Goal: Information Seeking & Learning: Learn about a topic

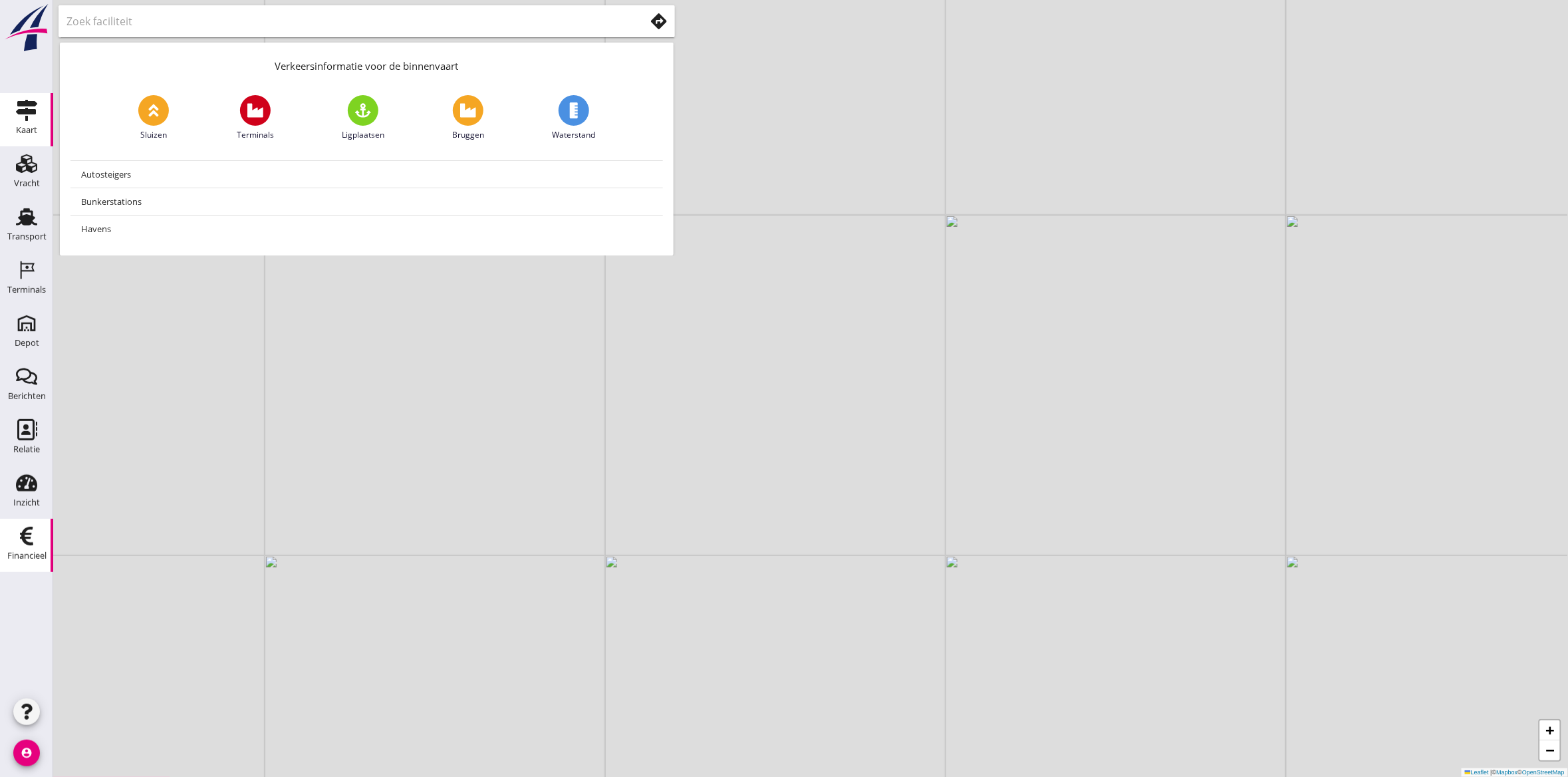
click at [25, 547] on div "Financieel" at bounding box center [27, 556] width 39 height 19
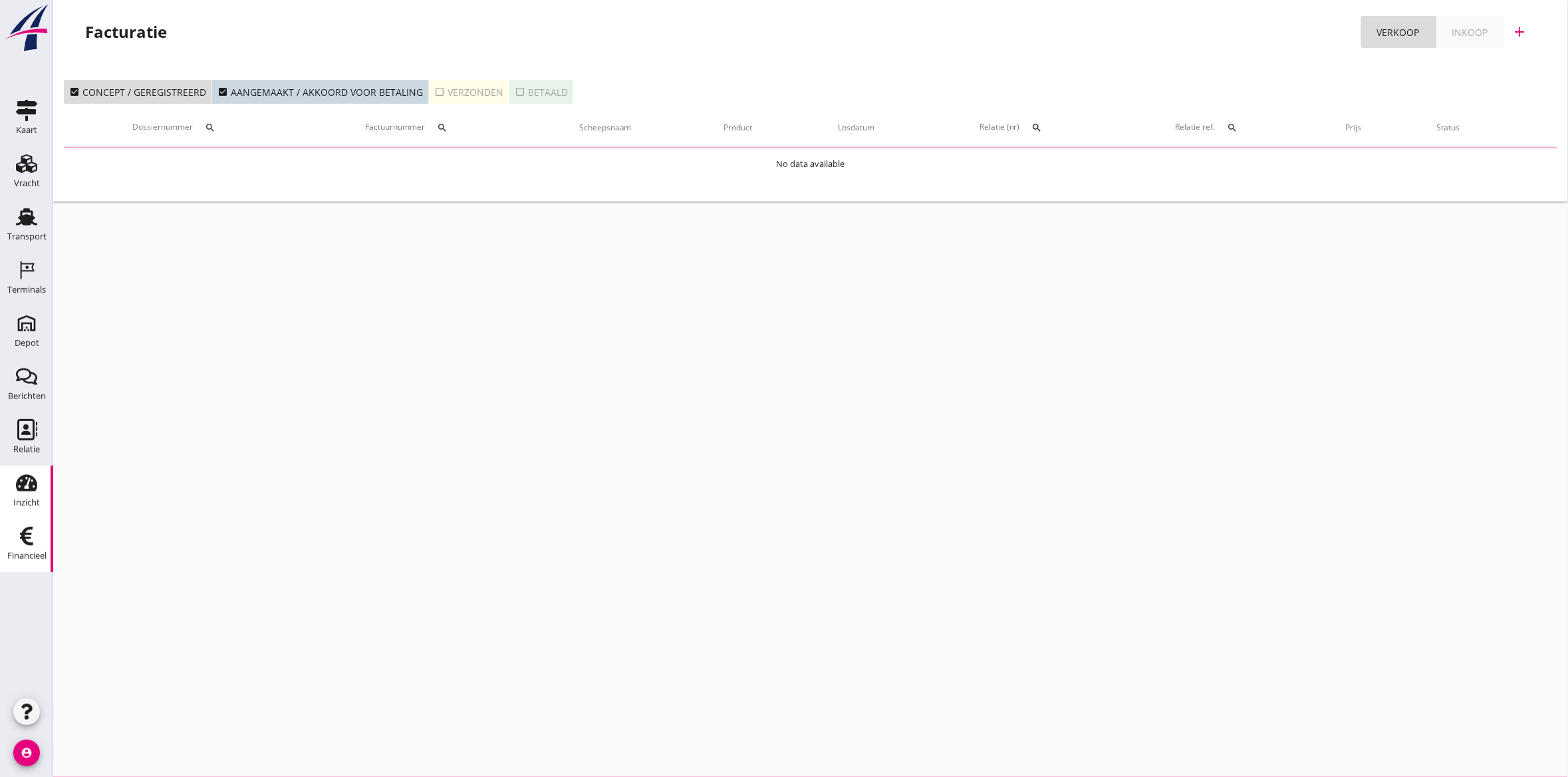
click at [25, 499] on div "Inzicht" at bounding box center [26, 502] width 27 height 9
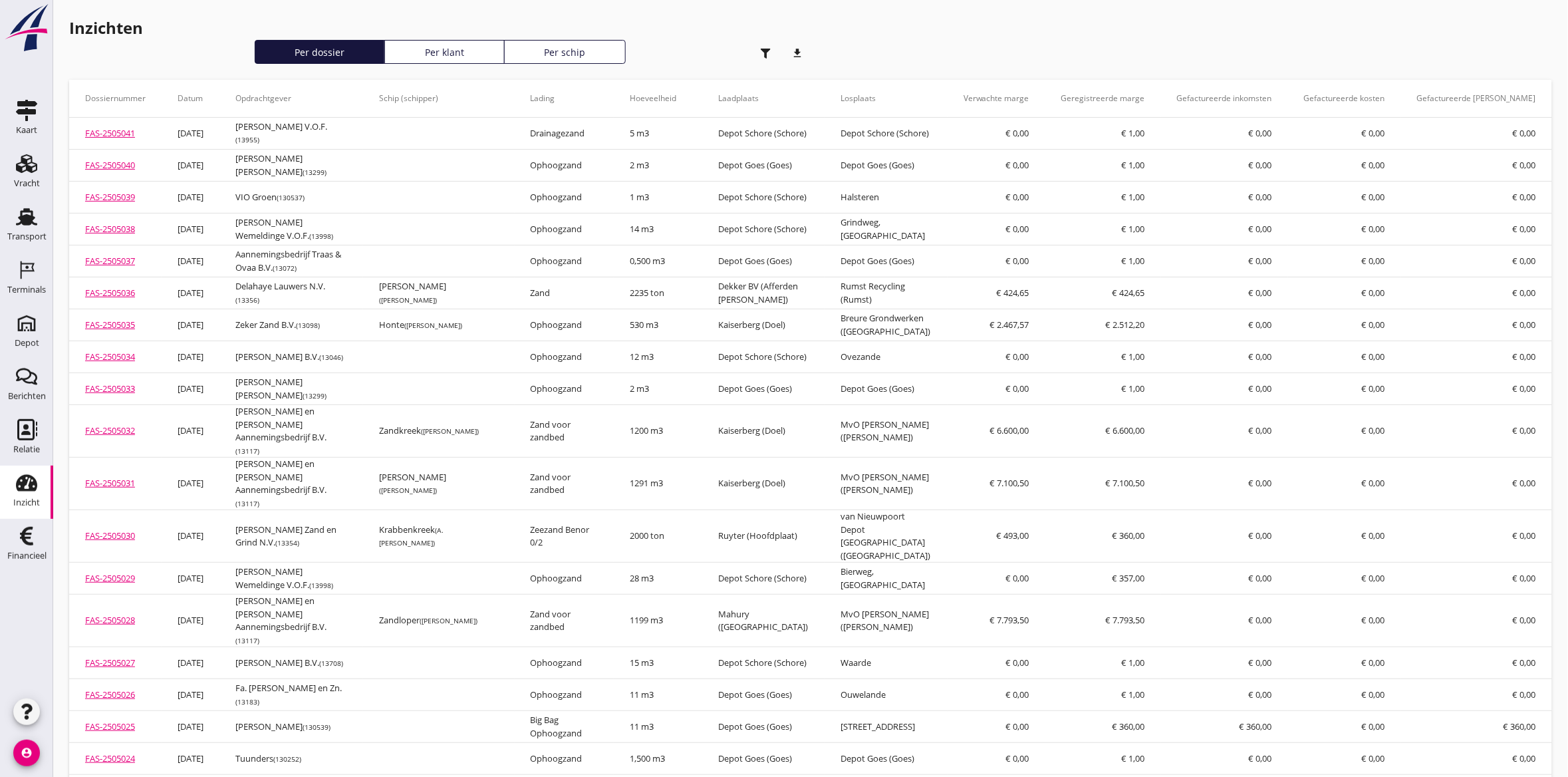
click at [770, 48] on use "button" at bounding box center [766, 54] width 10 height 10
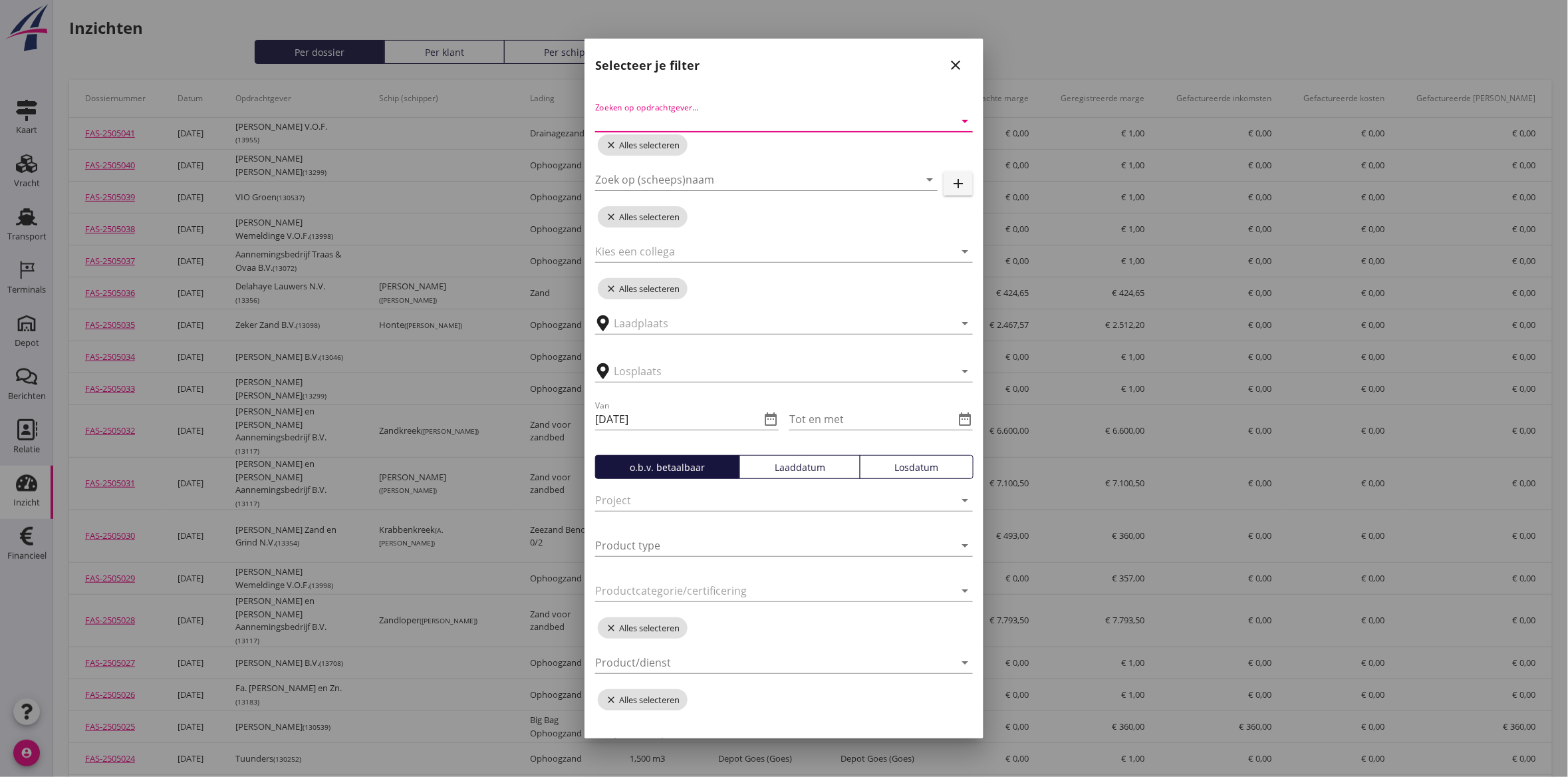
click at [750, 124] on input "Zoeken op opdrachtgever..." at bounding box center [765, 121] width 341 height 21
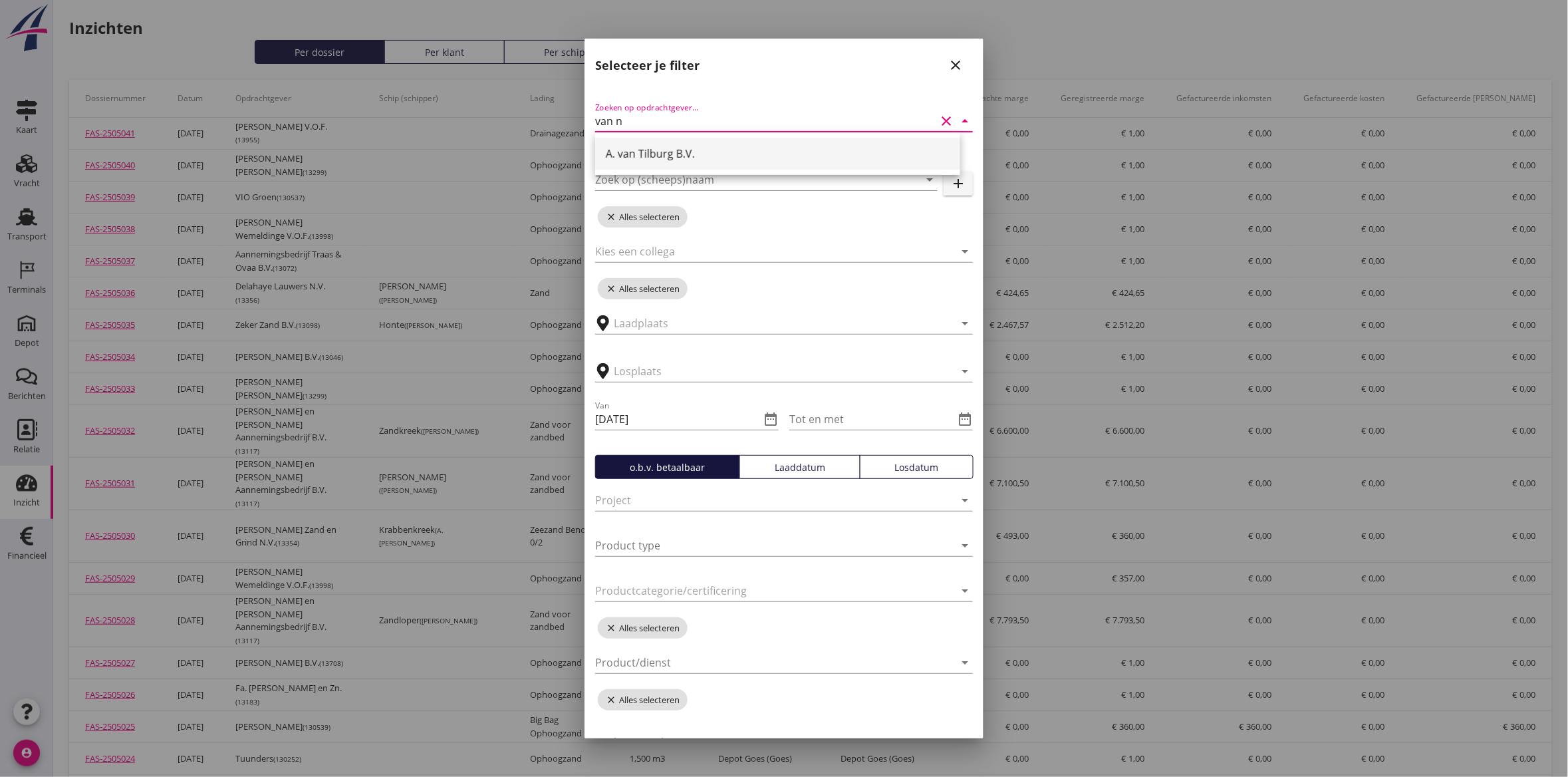
type input "van ni"
click at [758, 156] on div "[PERSON_NAME] Zand en Grind N.V." at bounding box center [777, 153] width 344 height 16
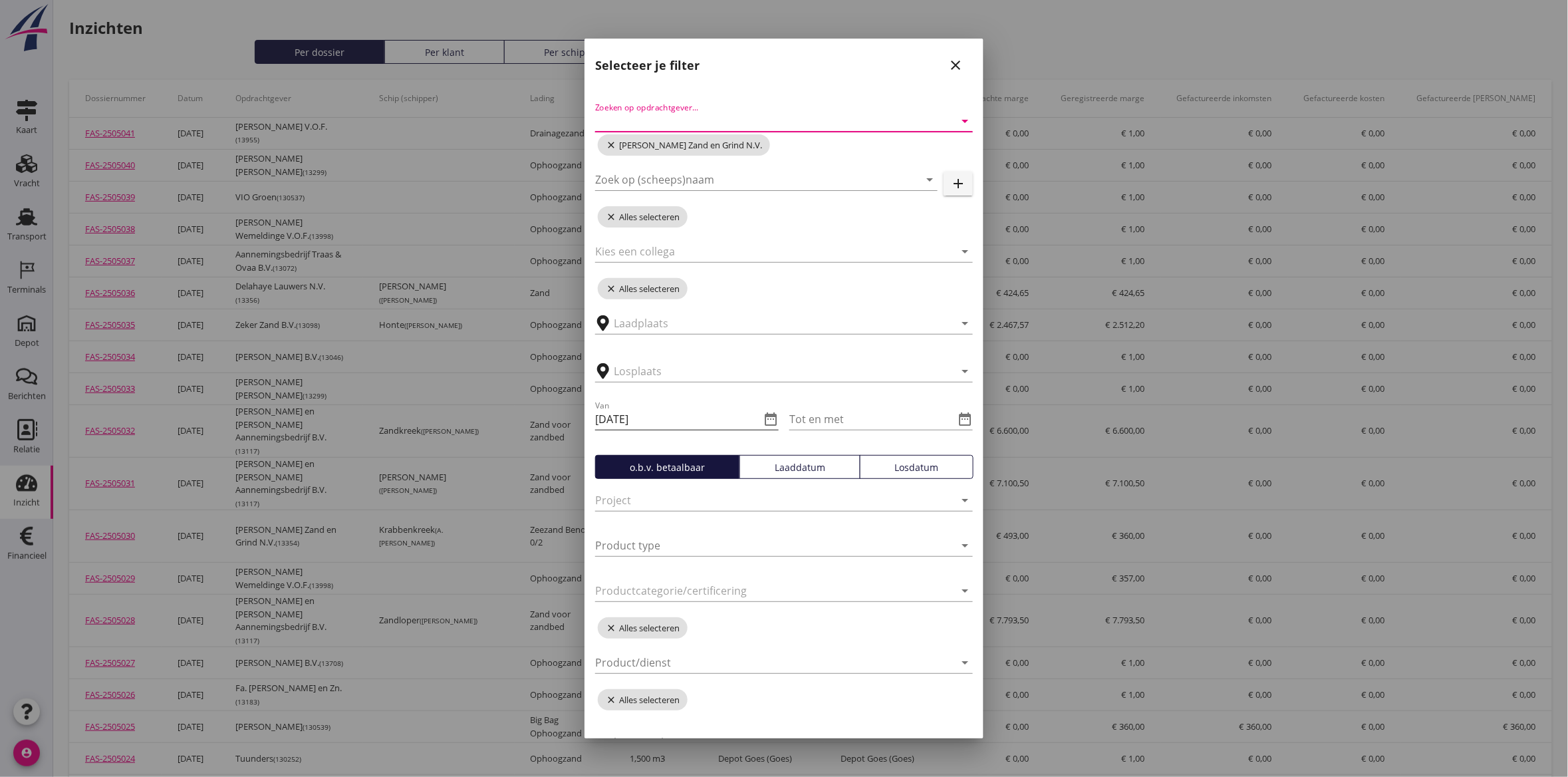
click at [763, 420] on icon "date_range" at bounding box center [770, 419] width 16 height 16
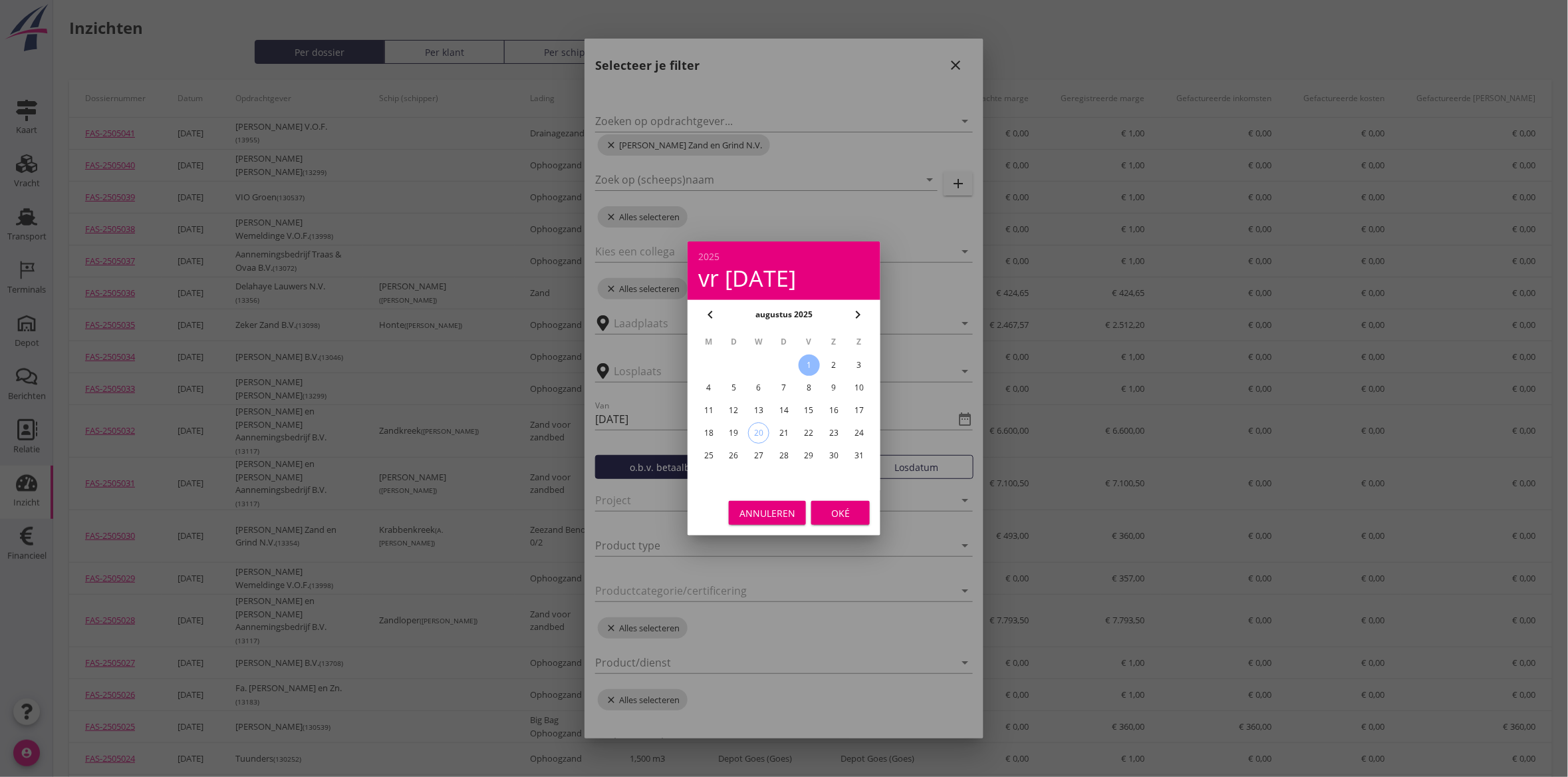
click at [709, 320] on icon "chevron_left" at bounding box center [710, 315] width 16 height 16
click at [709, 319] on icon "chevron_left" at bounding box center [710, 315] width 16 height 16
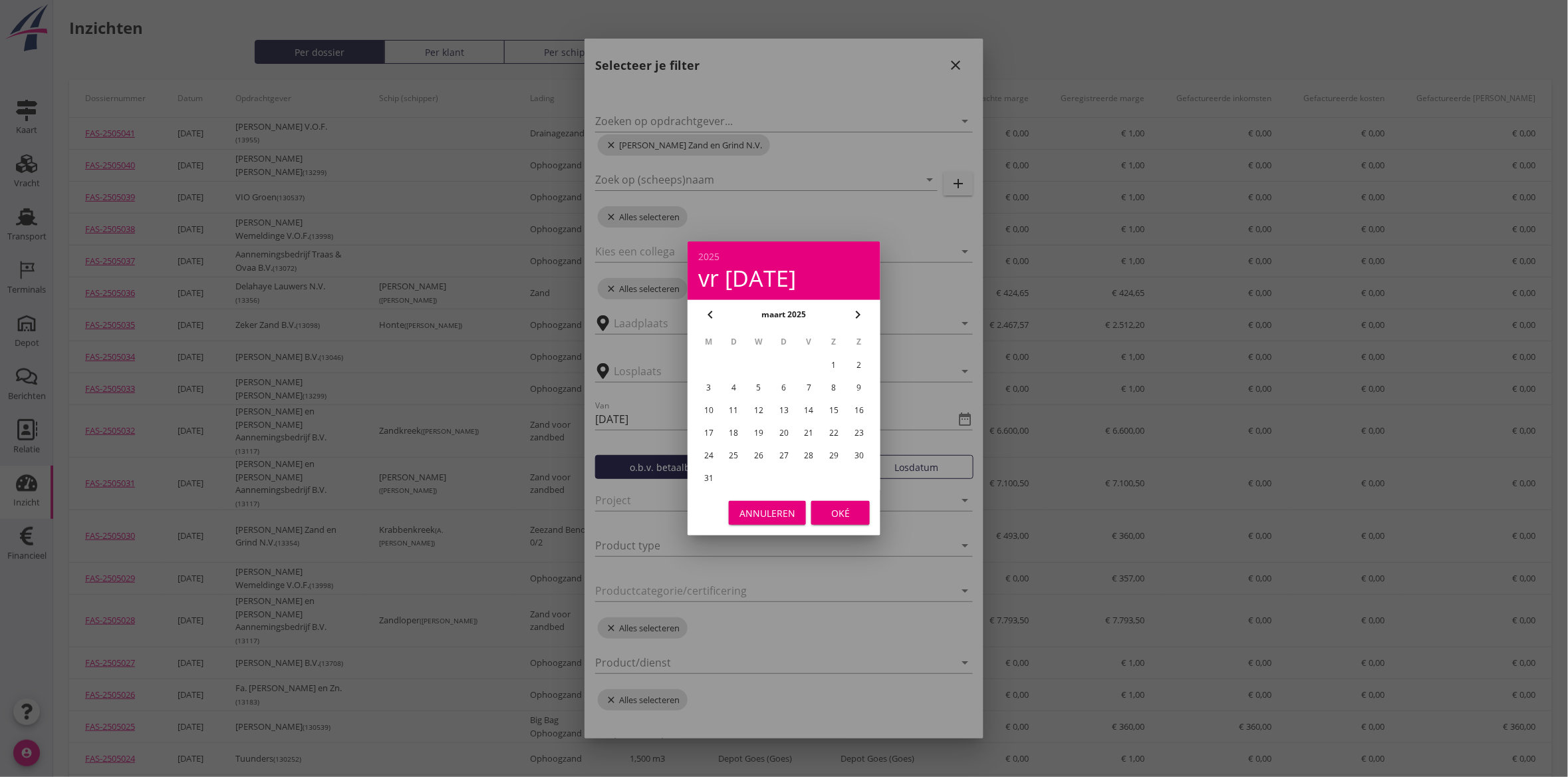
click at [709, 319] on icon "chevron_left" at bounding box center [710, 315] width 16 height 16
click at [762, 358] on div "1" at bounding box center [758, 365] width 21 height 21
type input "[DATE]"
click at [840, 506] on div "Oké" at bounding box center [840, 513] width 37 height 14
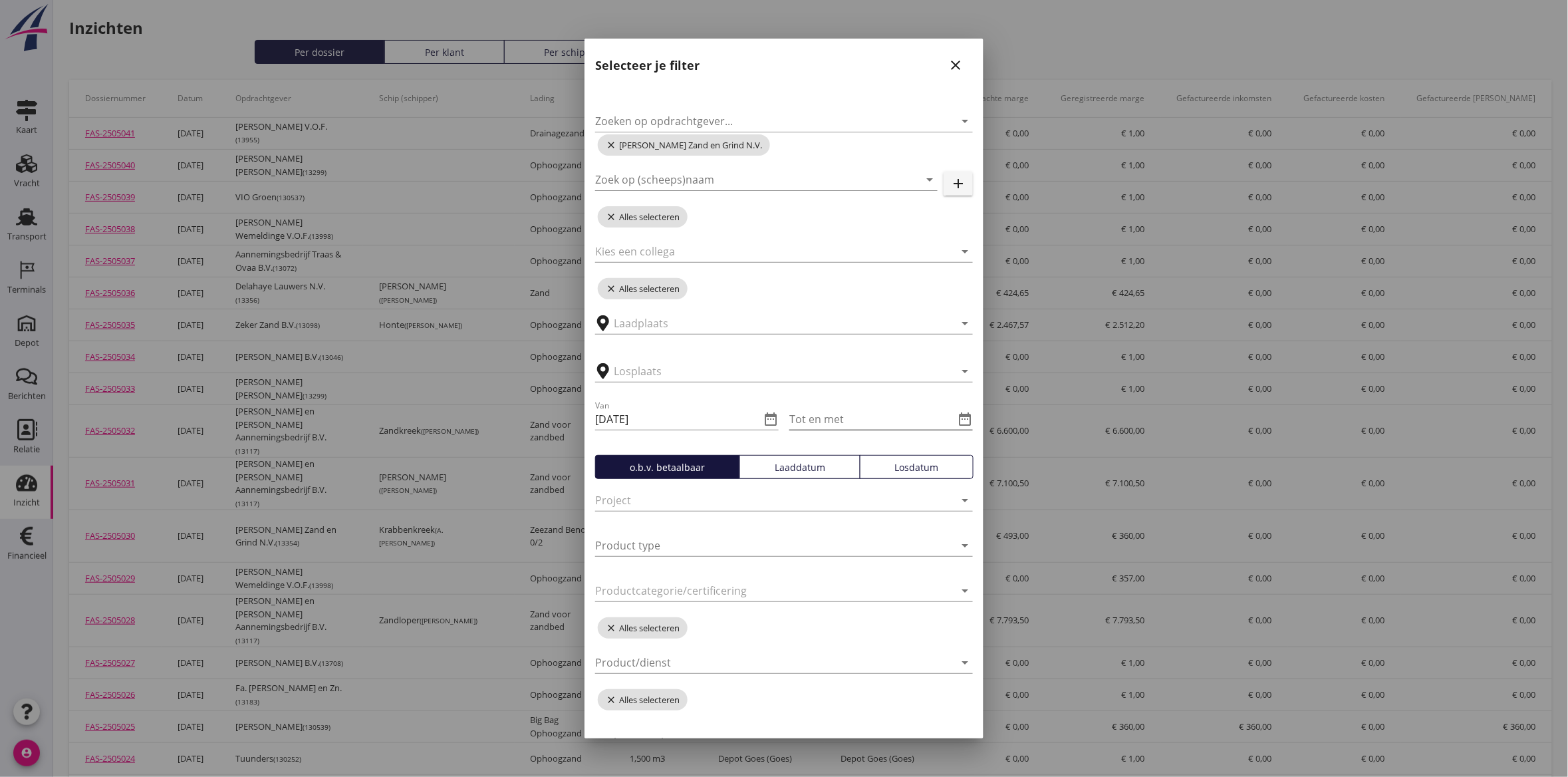
click at [957, 420] on icon "date_range" at bounding box center [965, 419] width 16 height 16
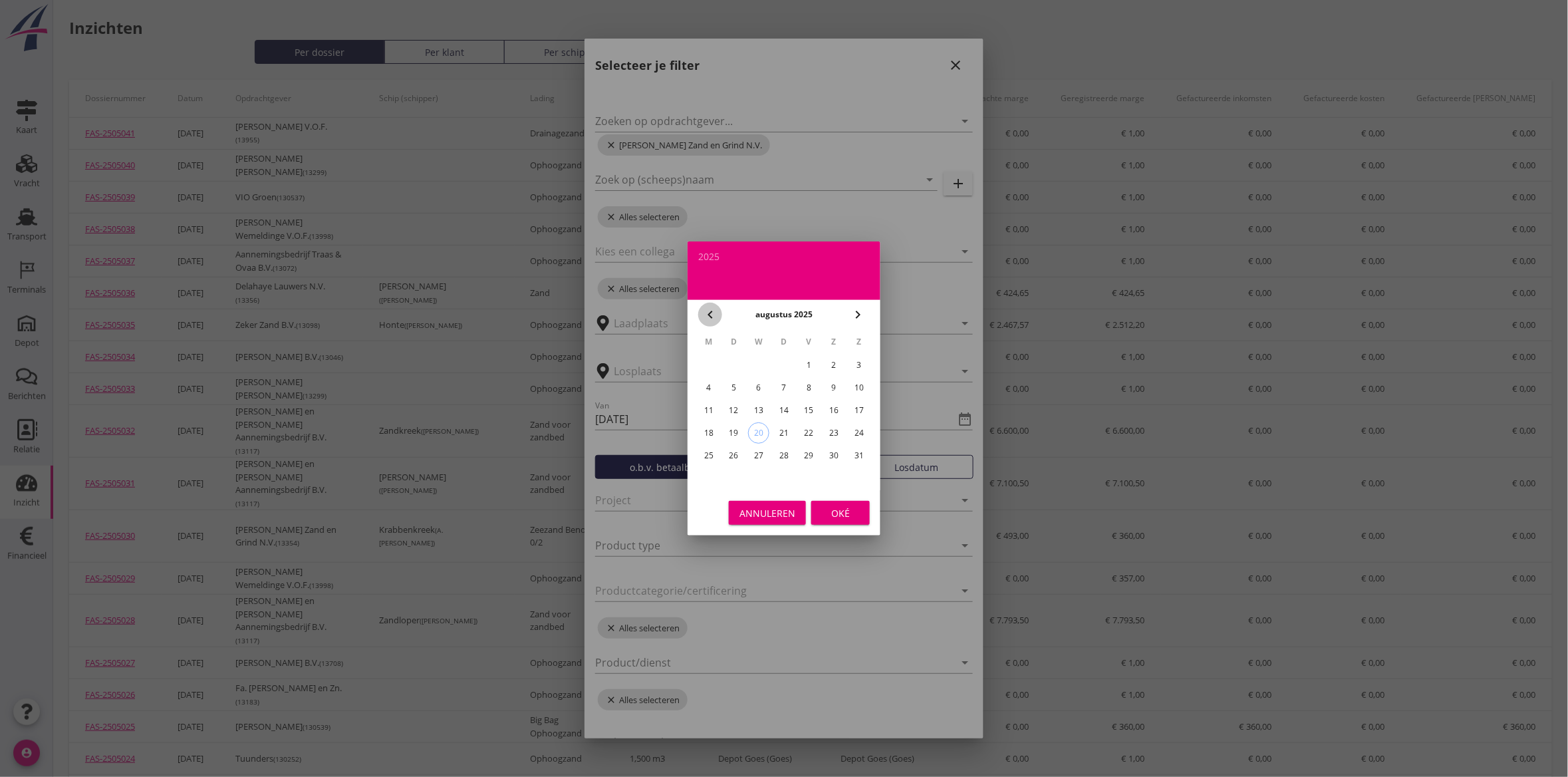
click at [706, 310] on icon "chevron_left" at bounding box center [710, 315] width 16 height 16
click at [699, 473] on div "30" at bounding box center [708, 477] width 21 height 21
type input "[DATE]"
click at [855, 519] on div "Oké" at bounding box center [840, 513] width 37 height 14
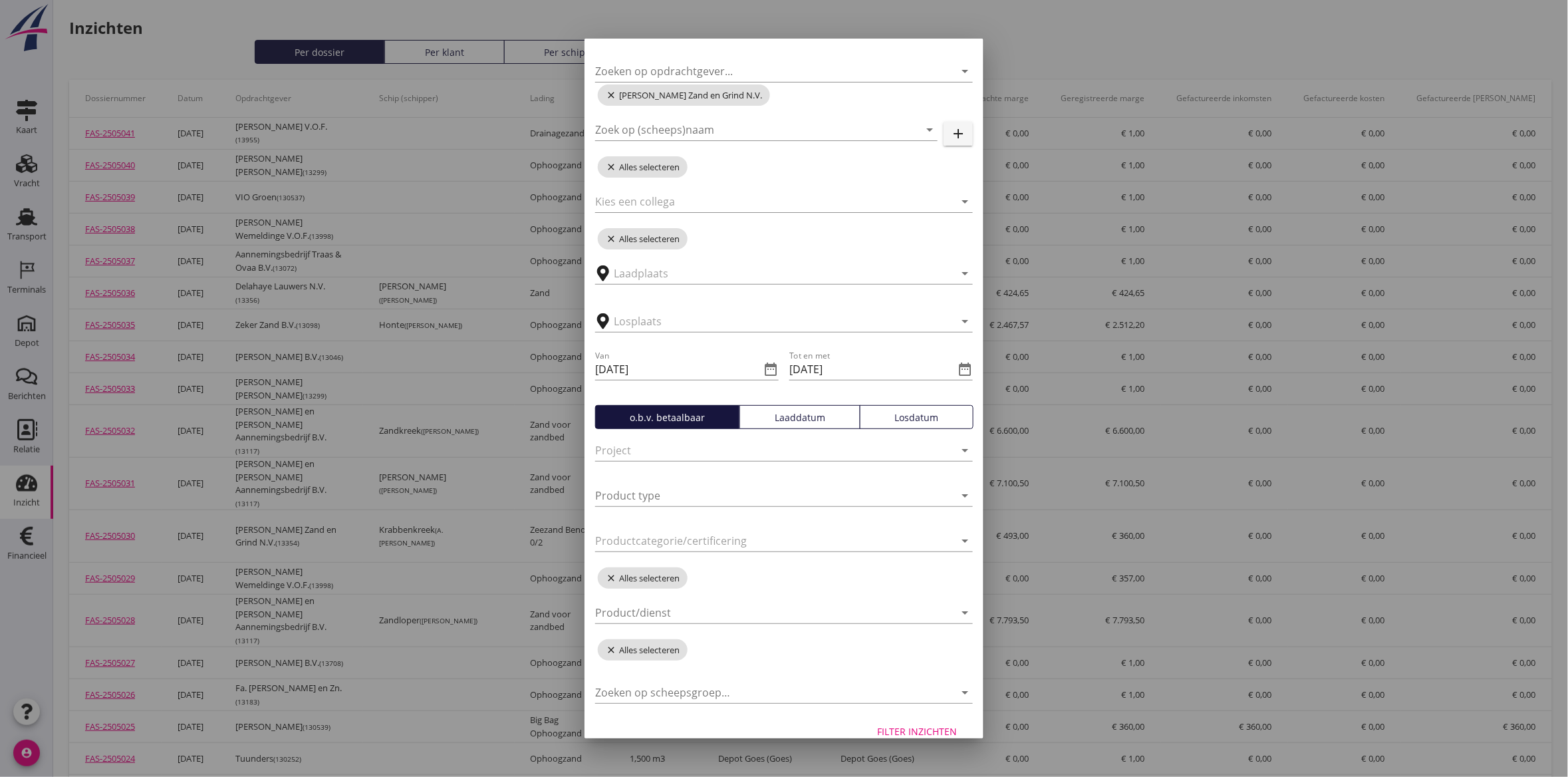
scroll to position [70, 0]
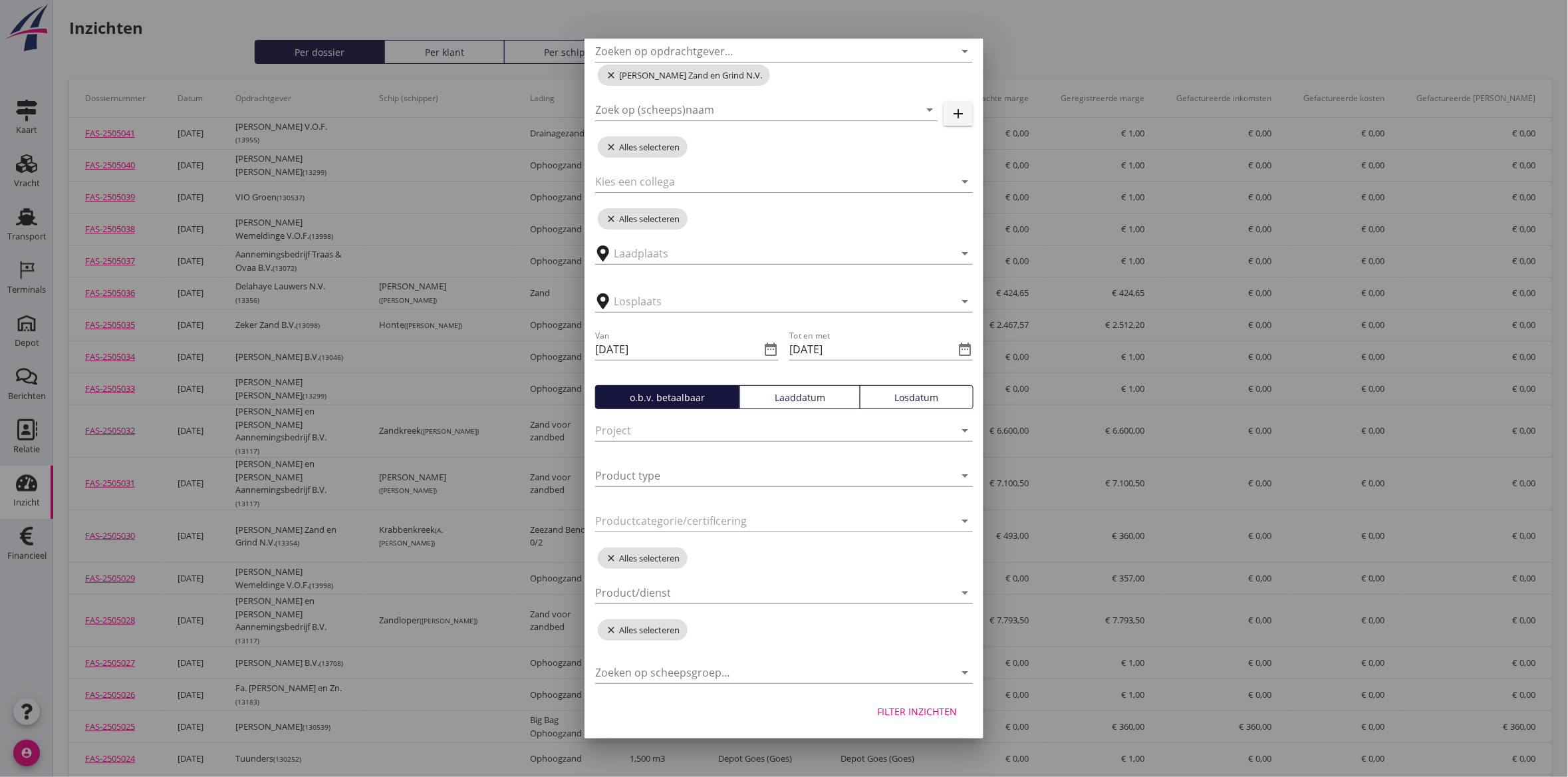
click at [892, 706] on div "Filter inzichten" at bounding box center [916, 710] width 80 height 14
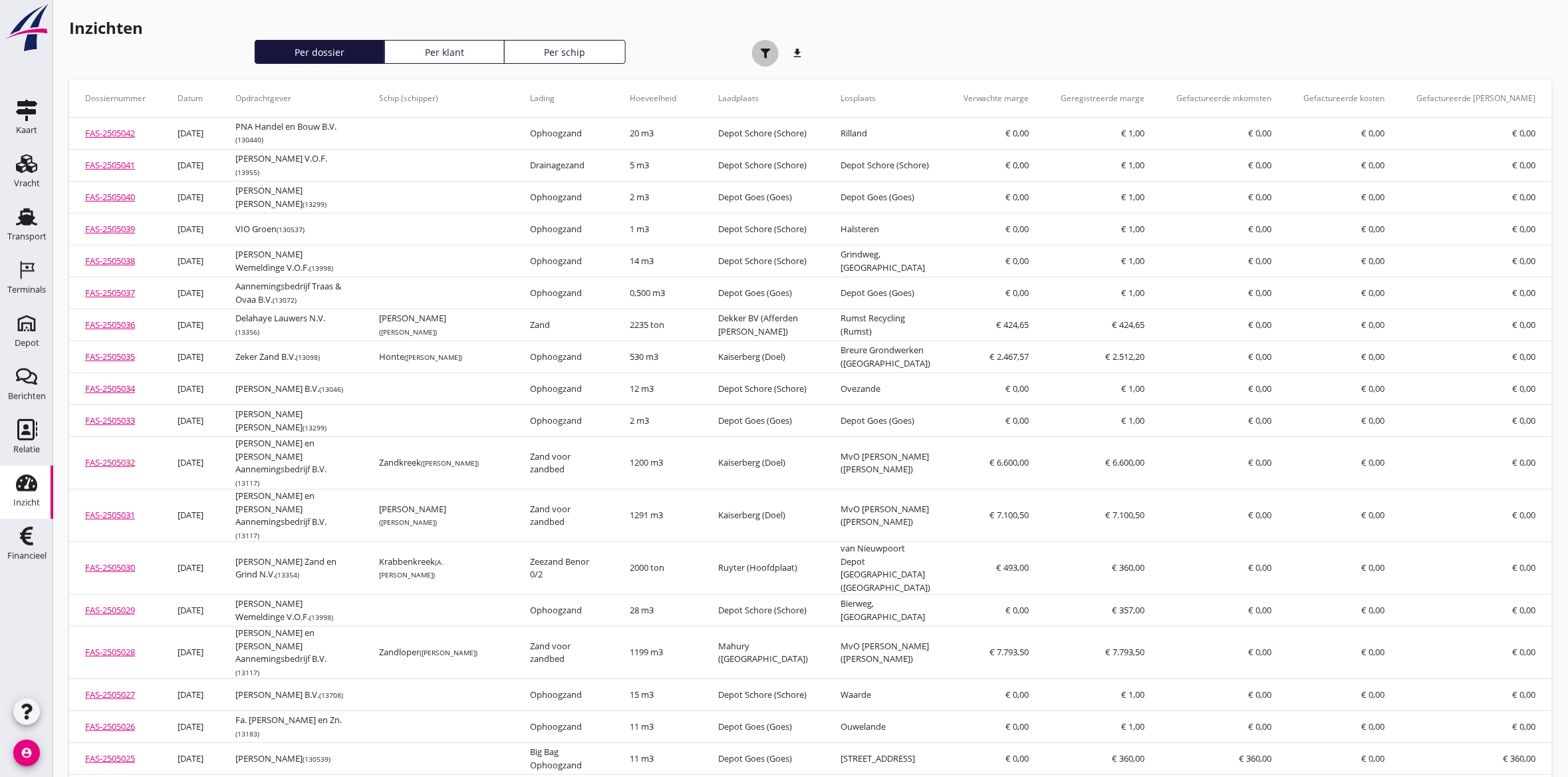
click at [770, 59] on div "button" at bounding box center [765, 53] width 27 height 27
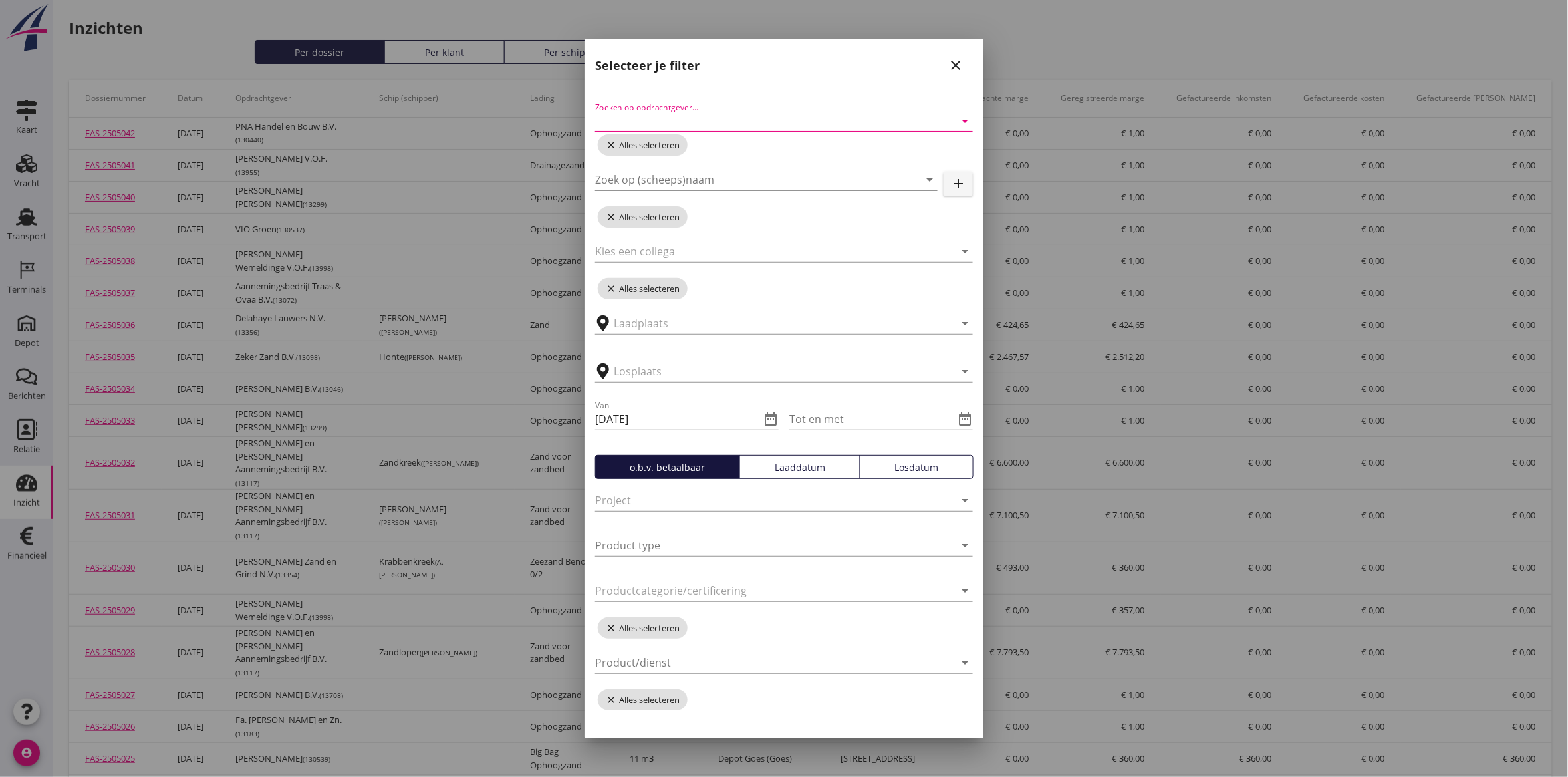
click at [775, 120] on input "Zoeken op opdrachtgever..." at bounding box center [765, 121] width 341 height 21
type input "hoop"
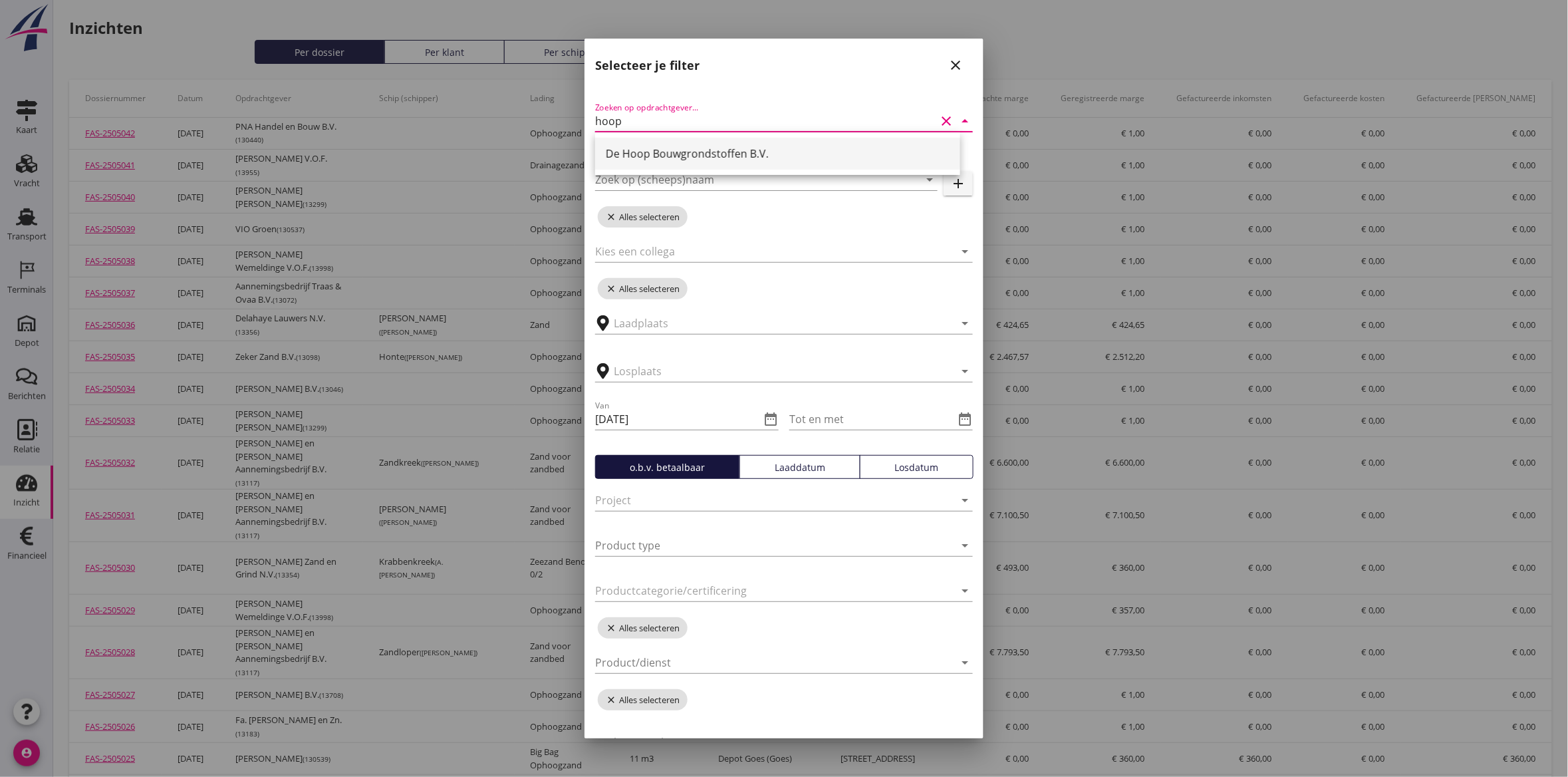
click at [770, 155] on div "De Hoop Bouwgrondstoffen B.V." at bounding box center [777, 153] width 344 height 16
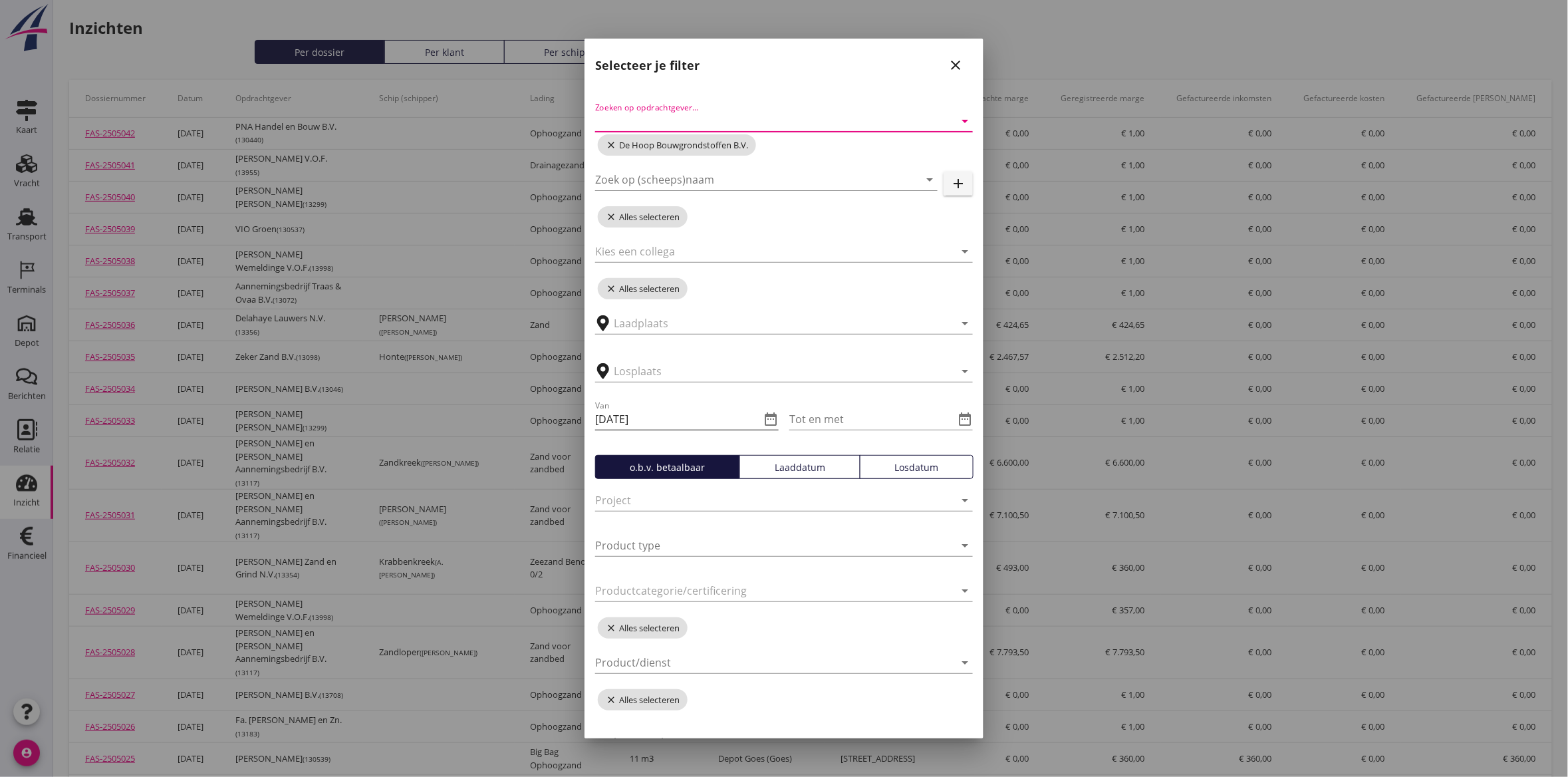
click at [768, 420] on icon "date_range" at bounding box center [770, 419] width 16 height 16
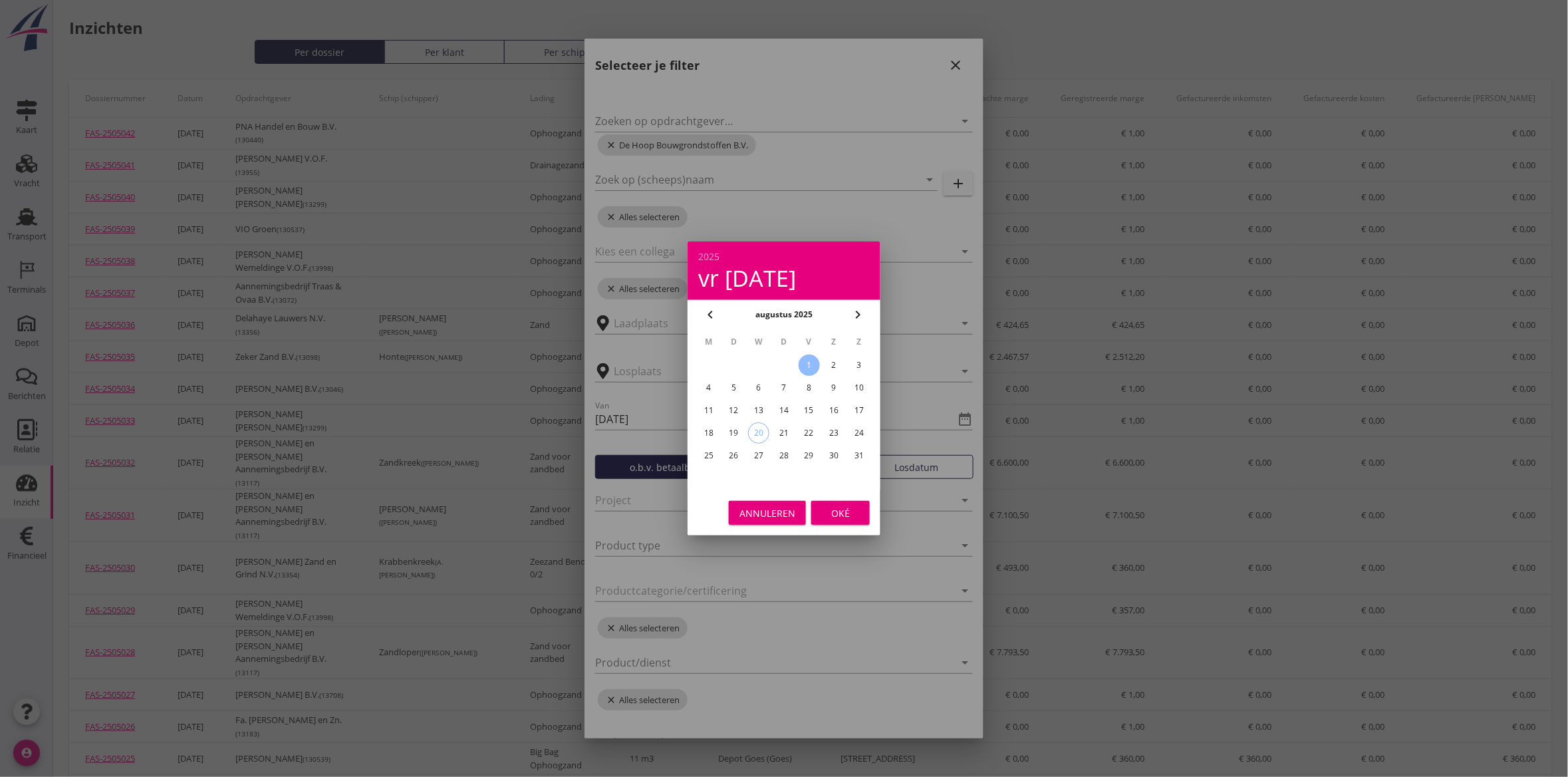
click at [901, 287] on div at bounding box center [784, 388] width 1568 height 777
click at [803, 512] on button "Annuleren" at bounding box center [767, 512] width 77 height 24
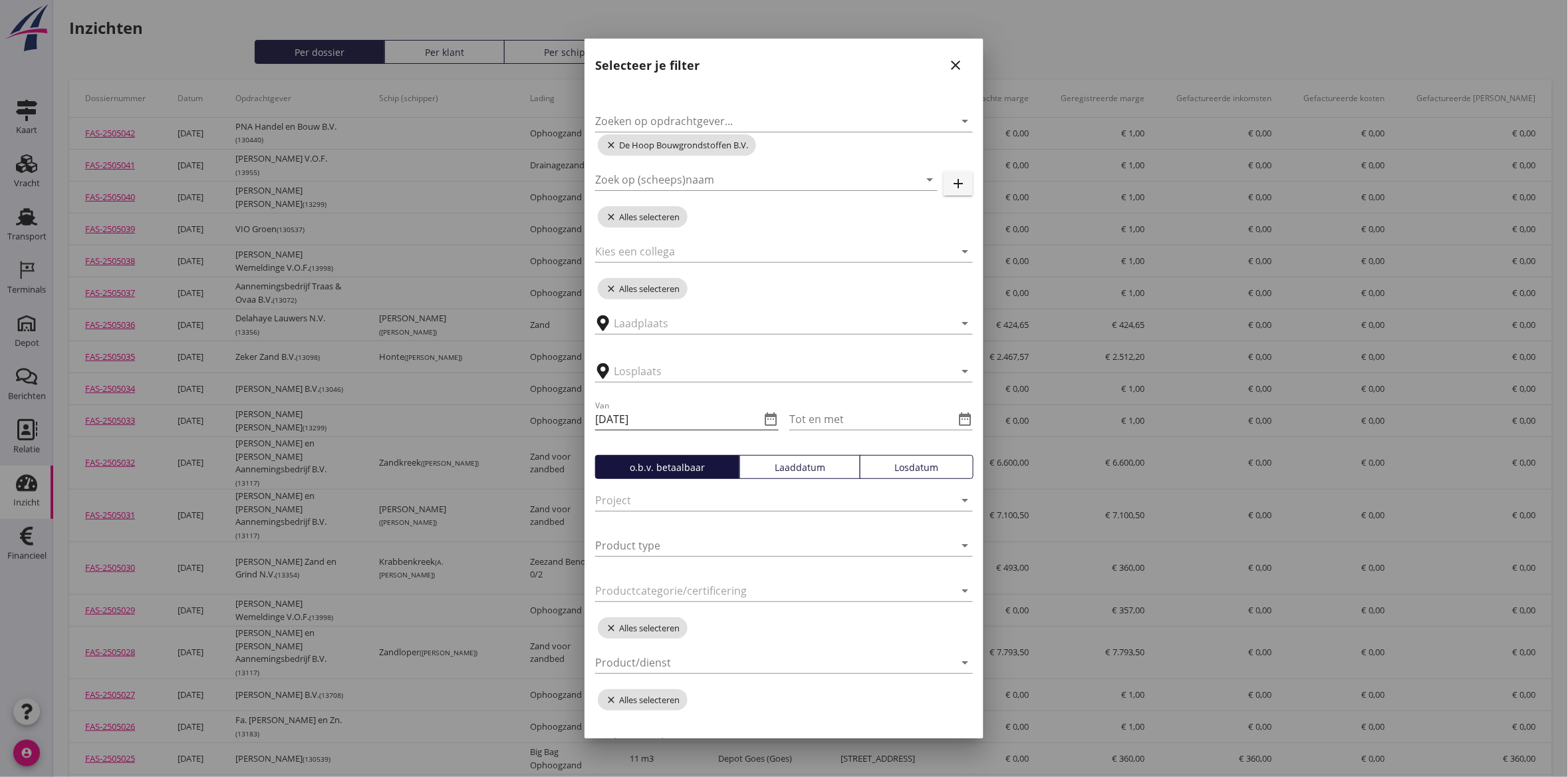
click at [765, 416] on icon "date_range" at bounding box center [770, 419] width 16 height 16
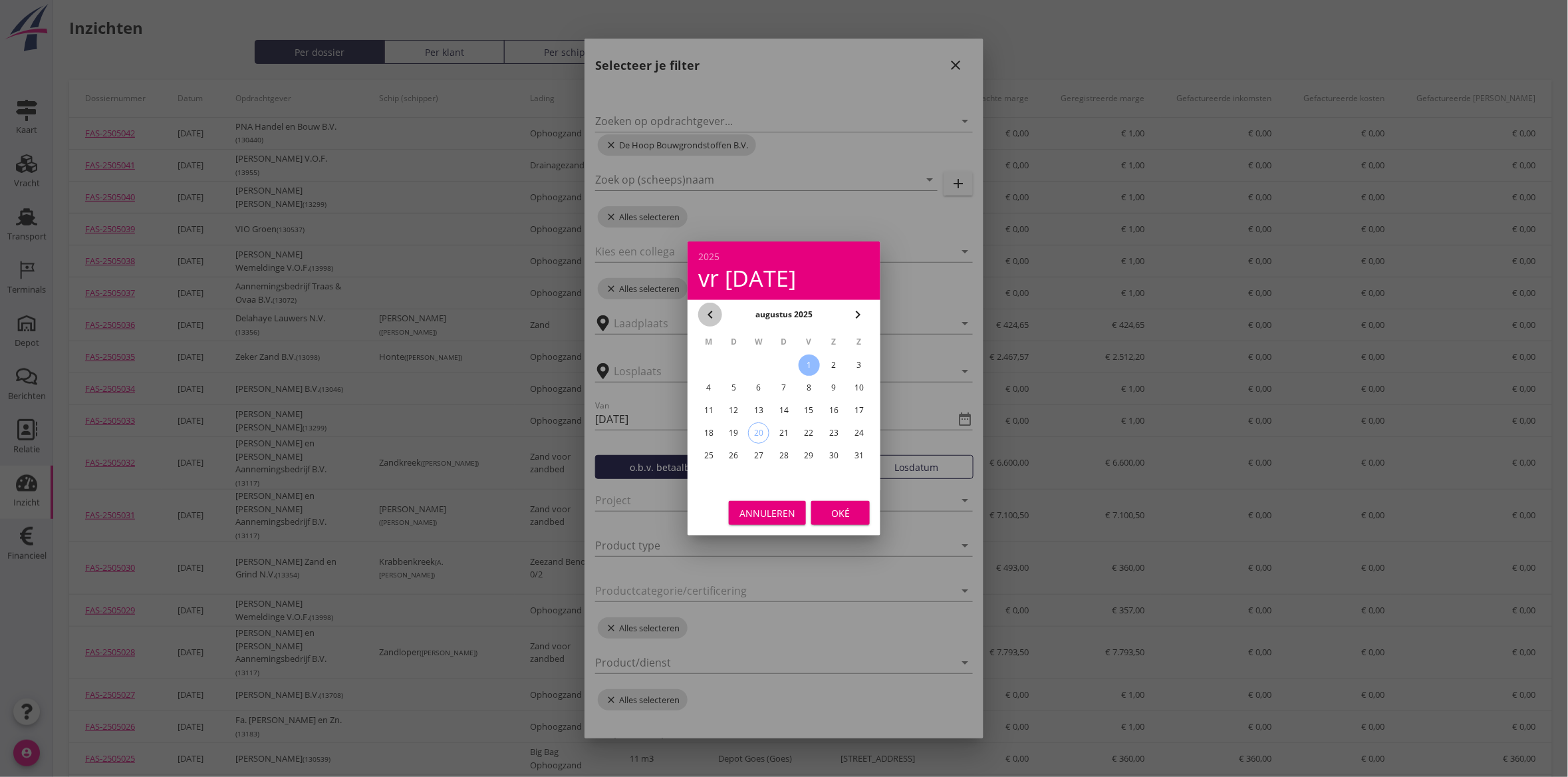
click at [705, 311] on icon "chevron_left" at bounding box center [710, 315] width 16 height 16
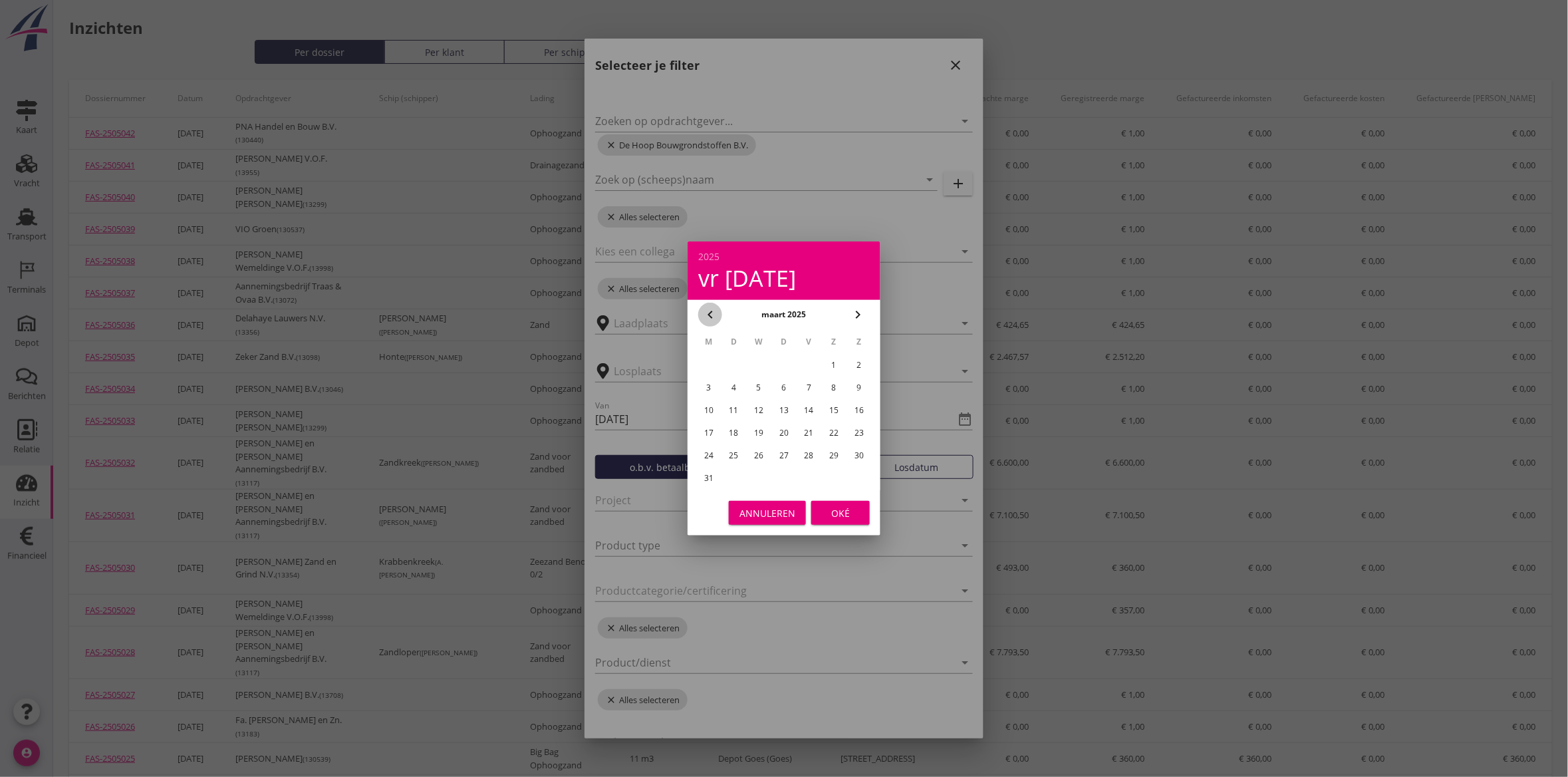
click at [705, 311] on icon "chevron_left" at bounding box center [710, 315] width 16 height 16
click at [831, 509] on div "Oké" at bounding box center [840, 513] width 37 height 14
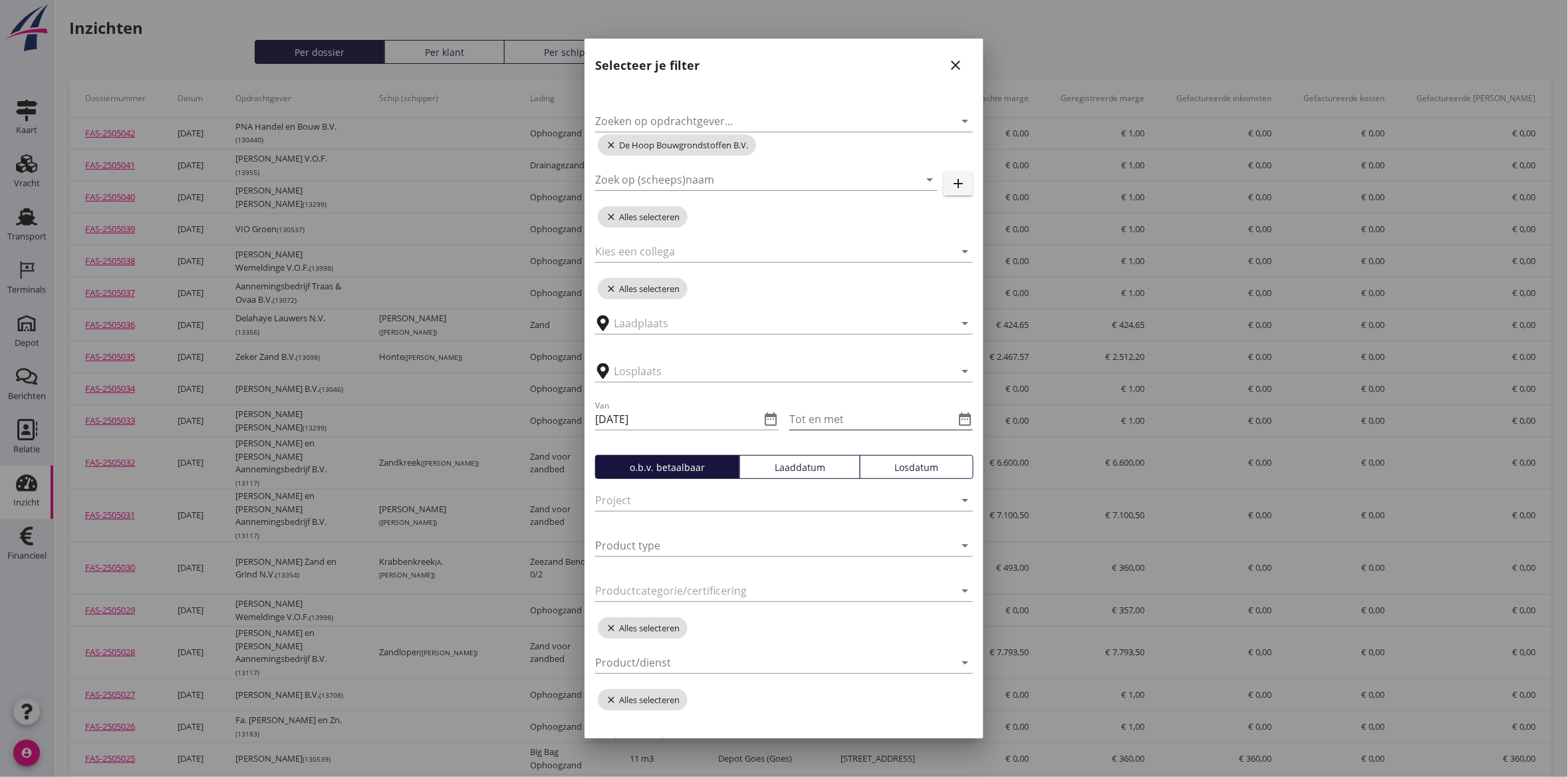
click at [957, 419] on icon "date_range" at bounding box center [965, 419] width 16 height 16
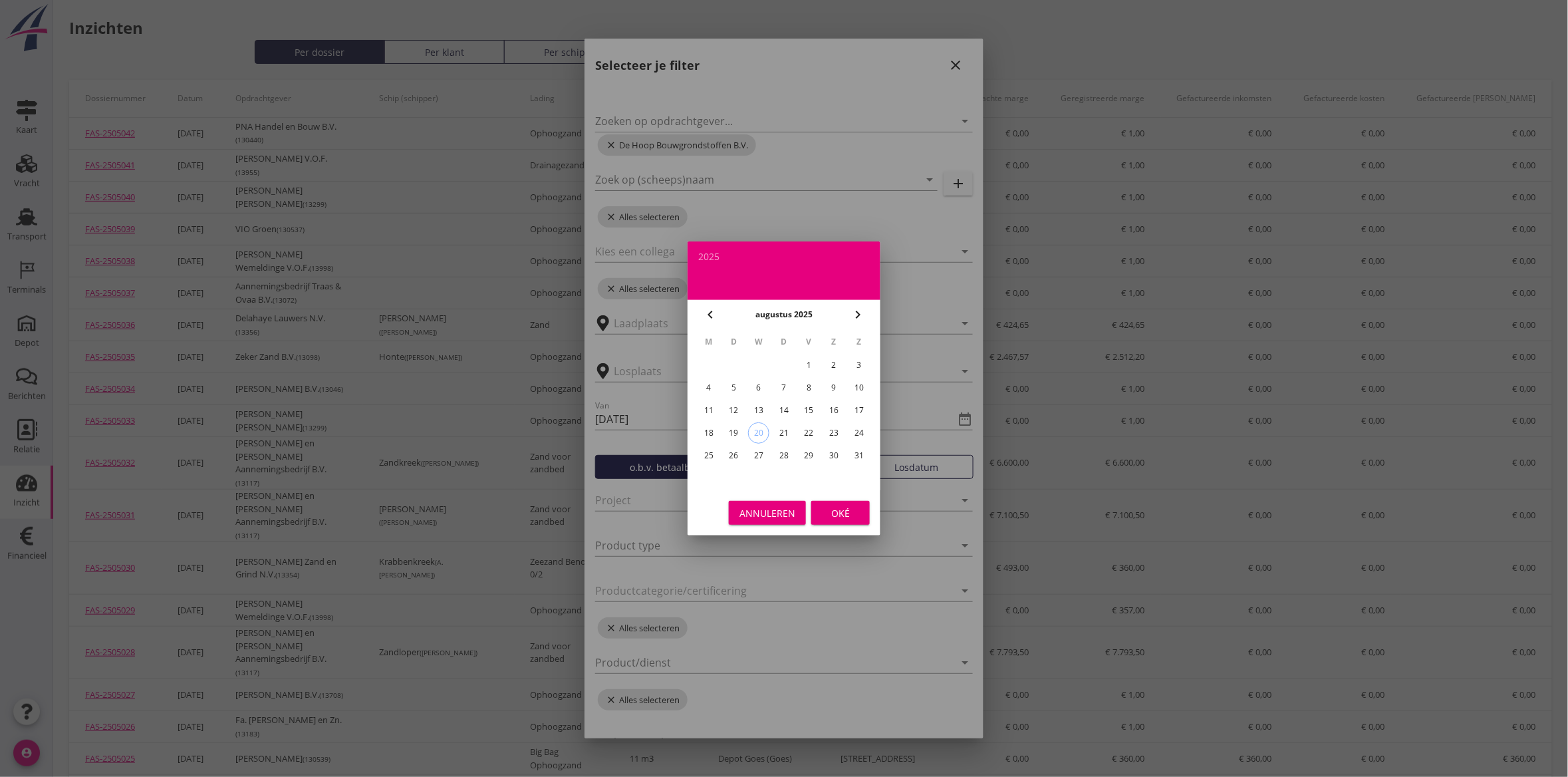
click at [710, 320] on icon "chevron_left" at bounding box center [710, 315] width 16 height 16
click at [736, 357] on div "1" at bounding box center [733, 365] width 21 height 21
type input "[DATE]"
click at [843, 513] on div "Oké" at bounding box center [840, 513] width 37 height 14
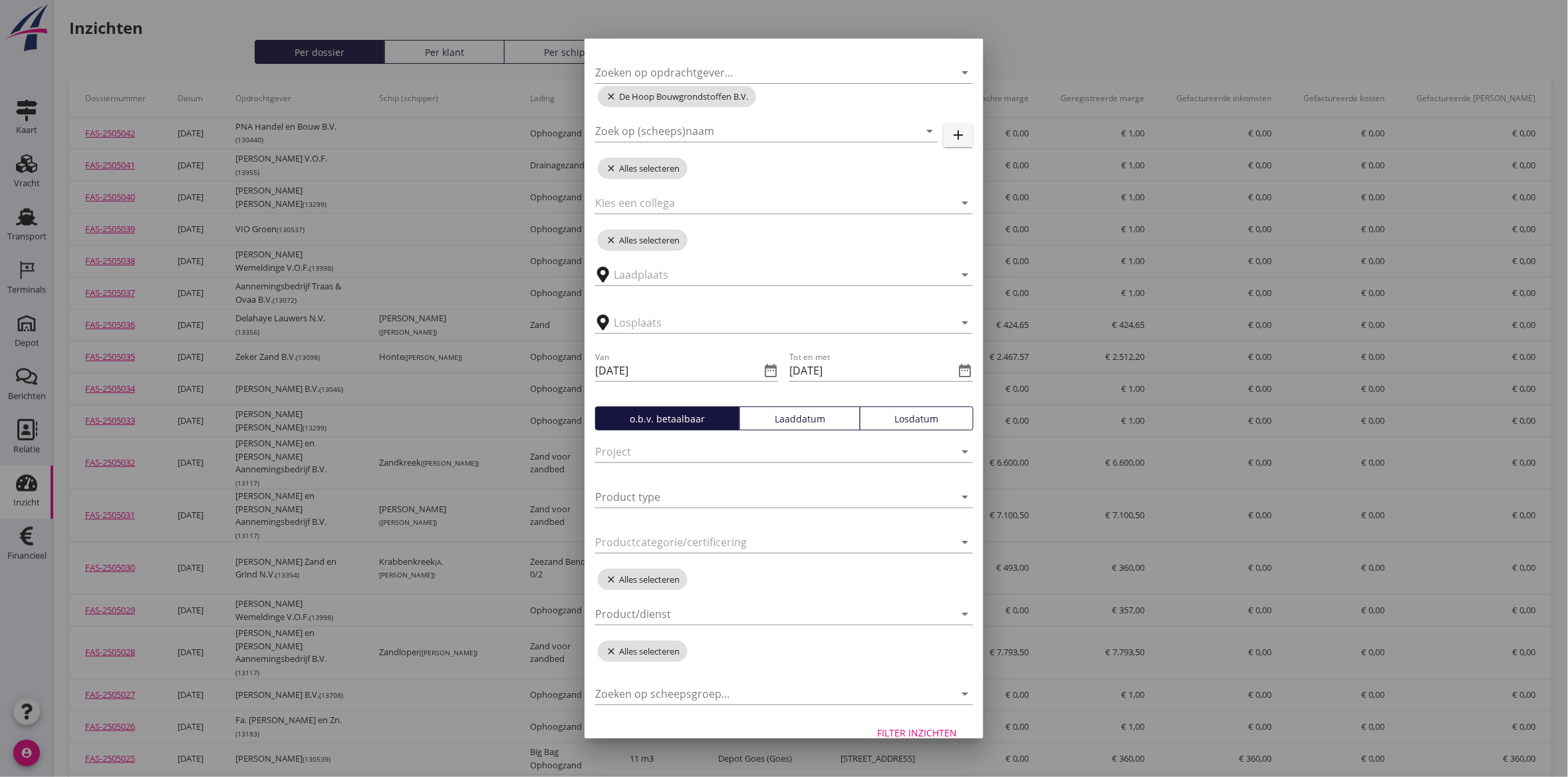
scroll to position [70, 0]
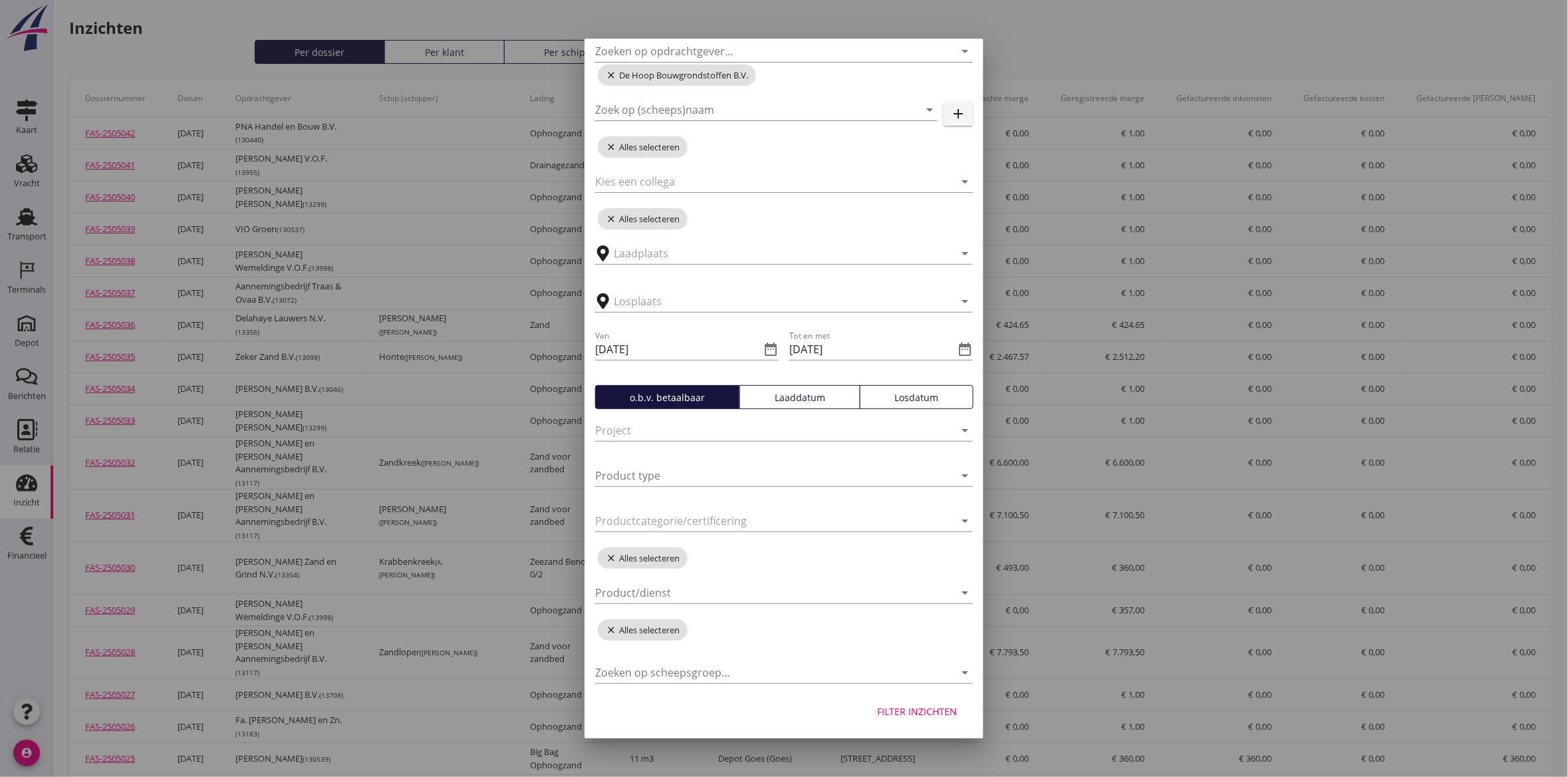
click at [911, 707] on div "Filter inzichten" at bounding box center [916, 710] width 80 height 14
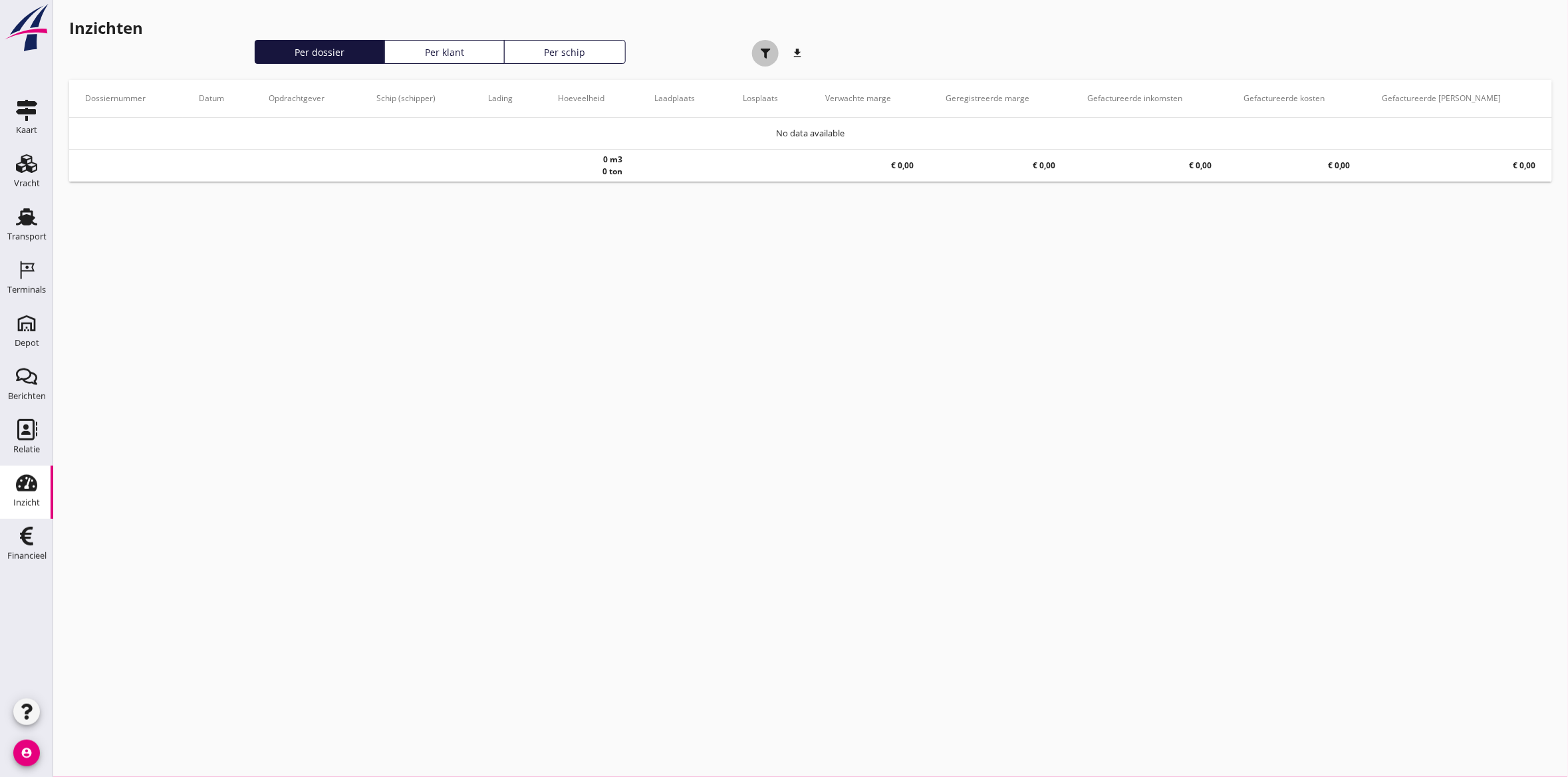
click at [771, 55] on div "button" at bounding box center [765, 53] width 27 height 27
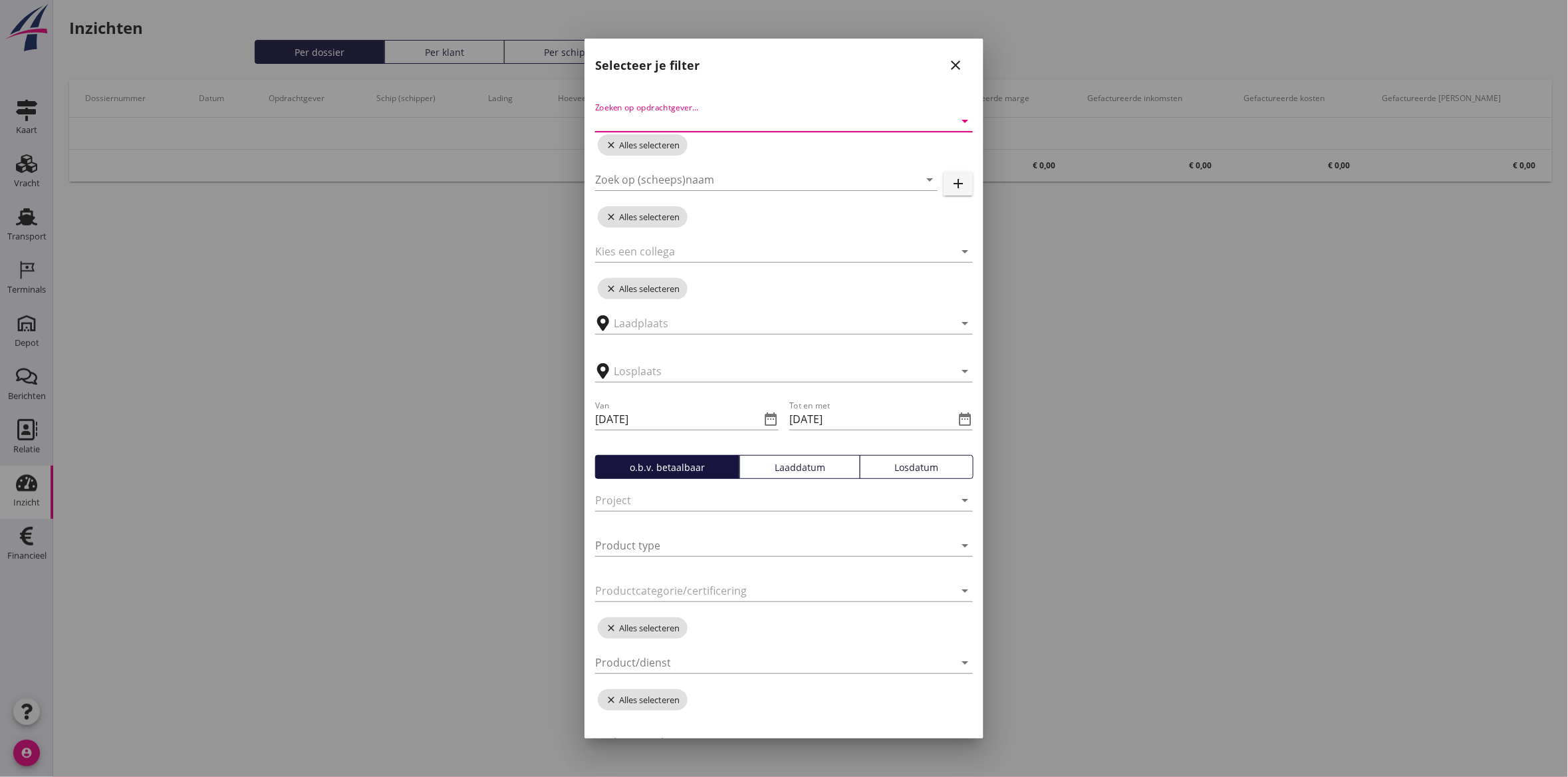
click at [850, 120] on input "Zoeken op opdrachtgever..." at bounding box center [765, 121] width 341 height 21
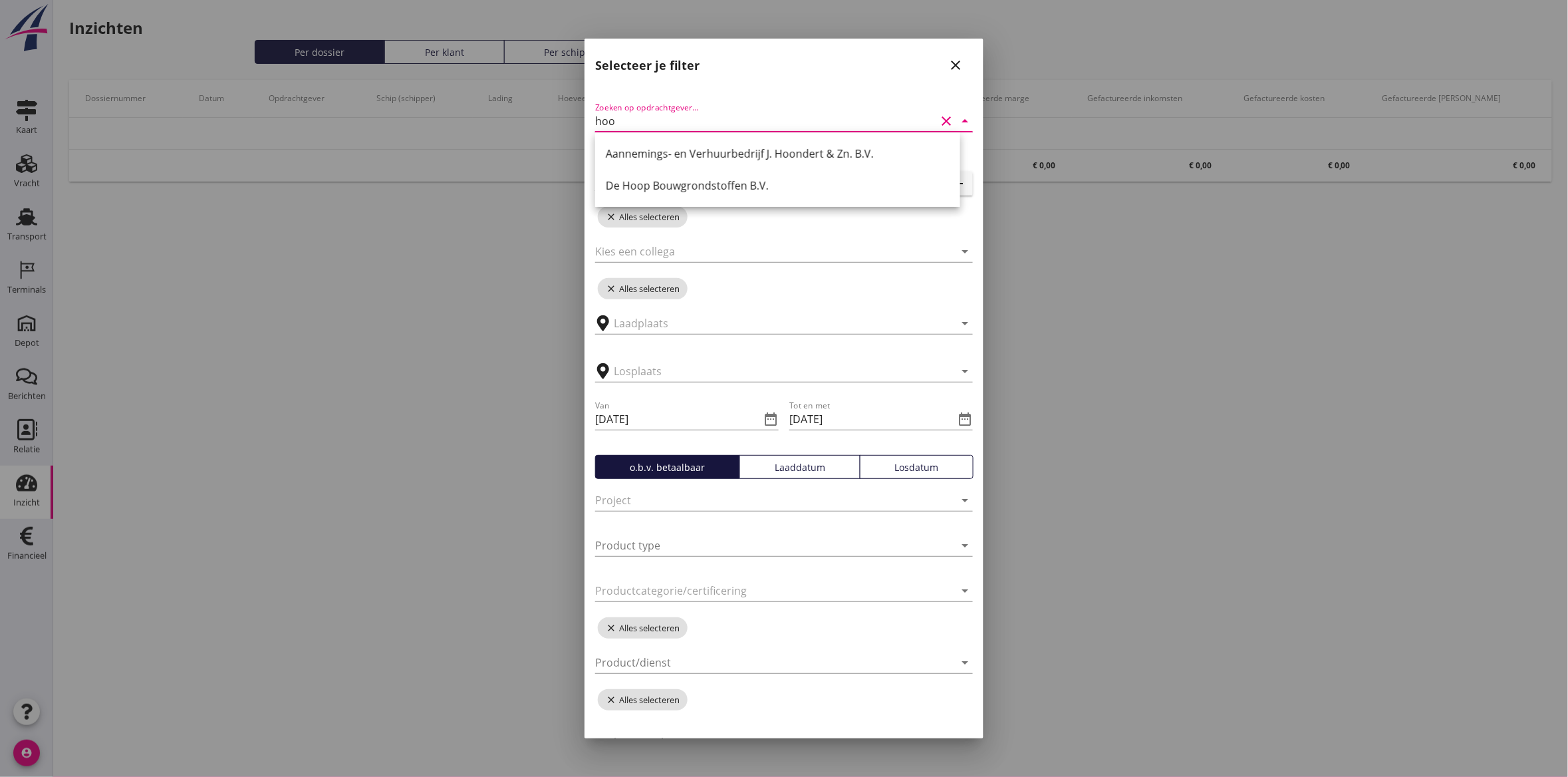
type input "hoop"
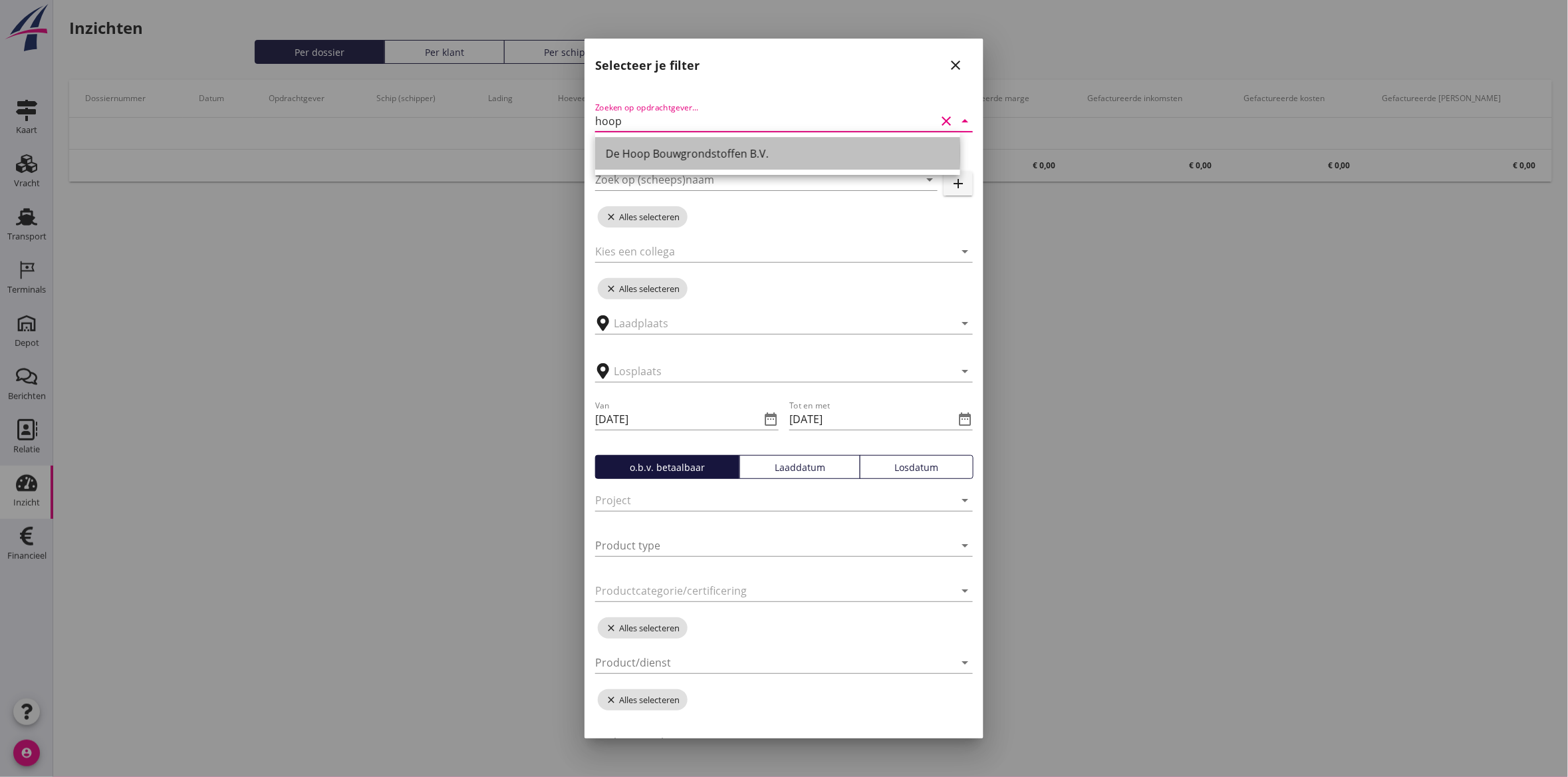
click at [841, 166] on div "De Hoop Bouwgrondstoffen B.V." at bounding box center [777, 153] width 344 height 32
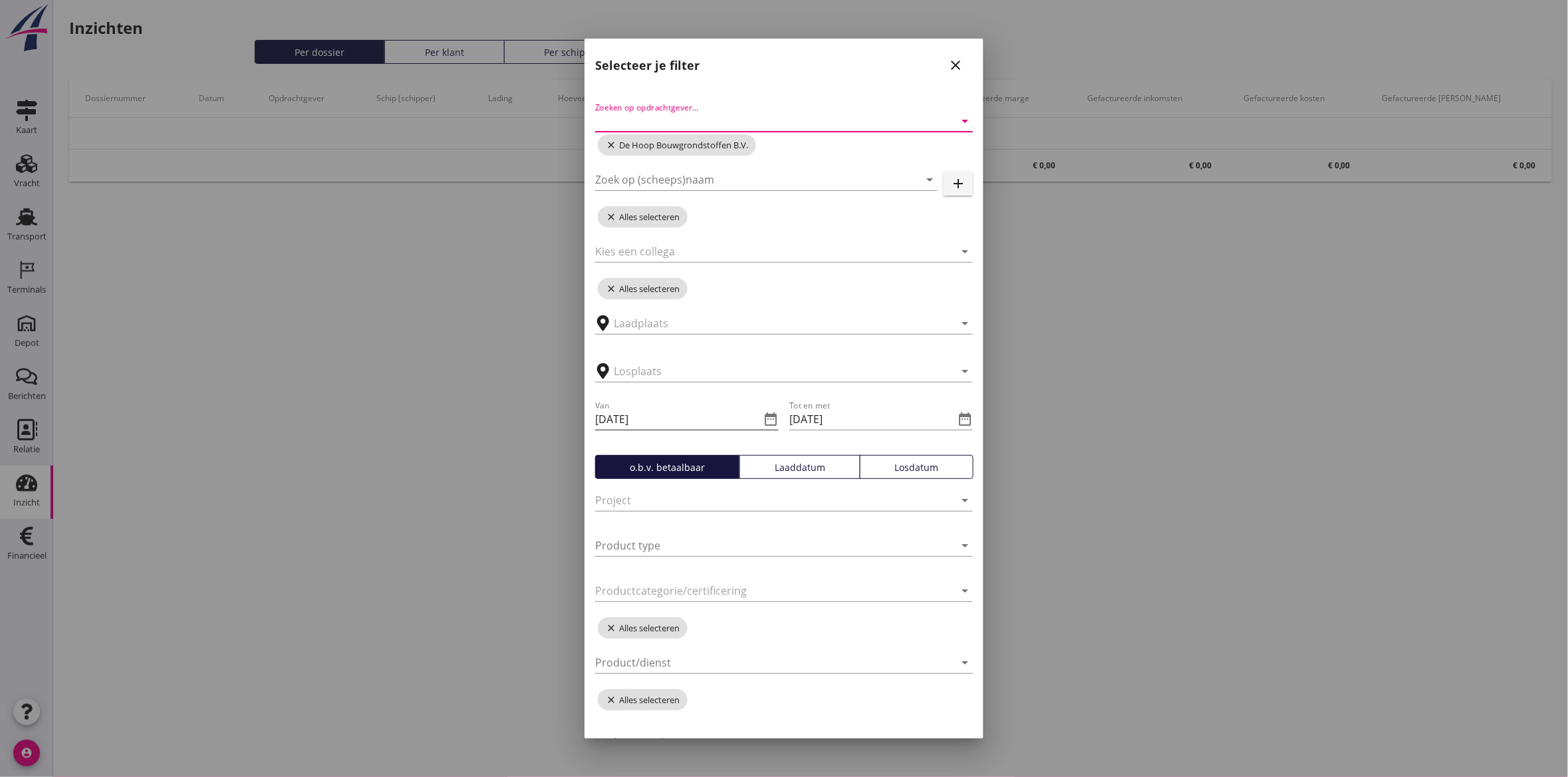
click at [766, 416] on icon "date_range" at bounding box center [770, 419] width 16 height 16
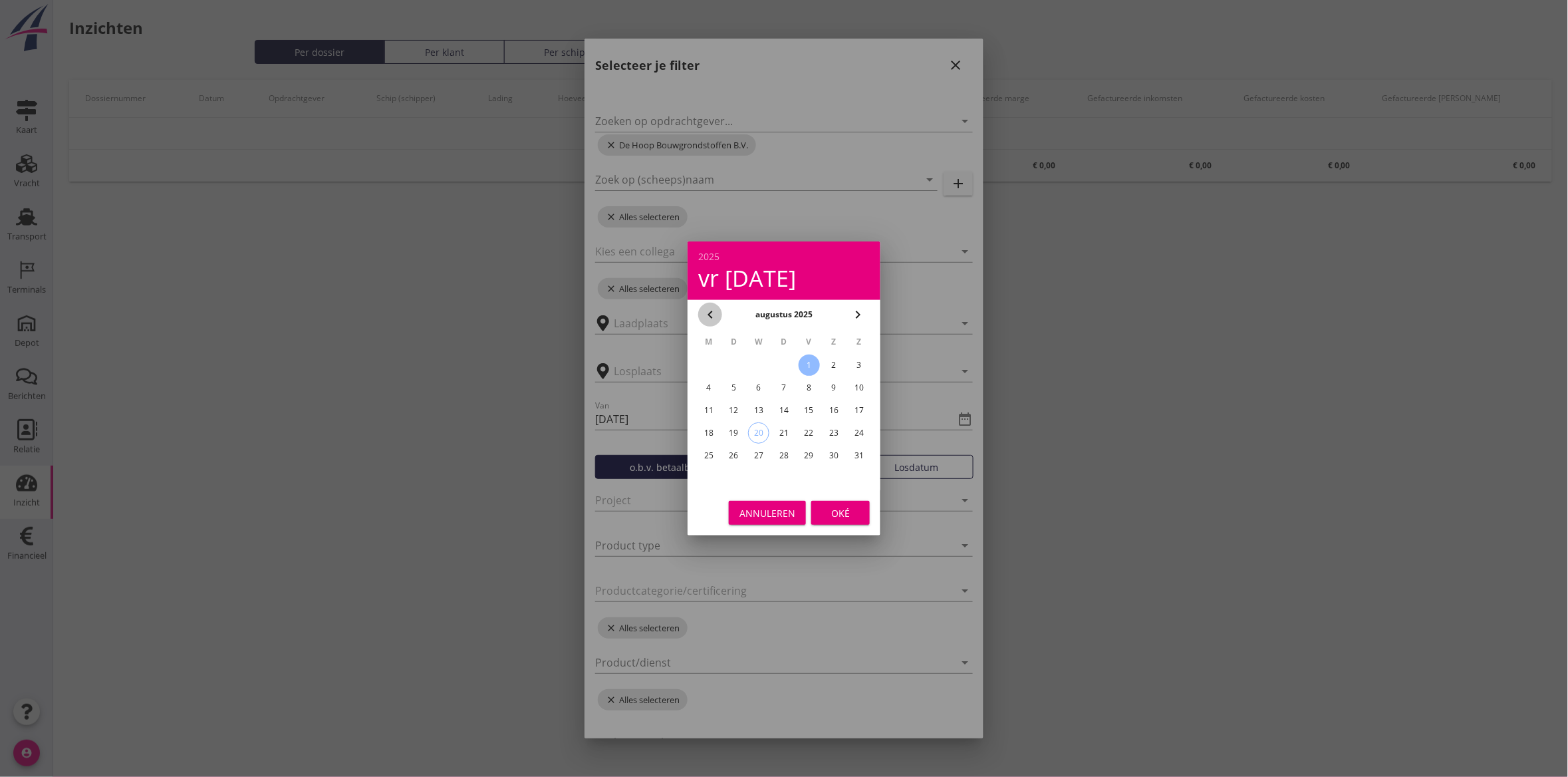
click at [706, 318] on icon "chevron_left" at bounding box center [710, 315] width 16 height 16
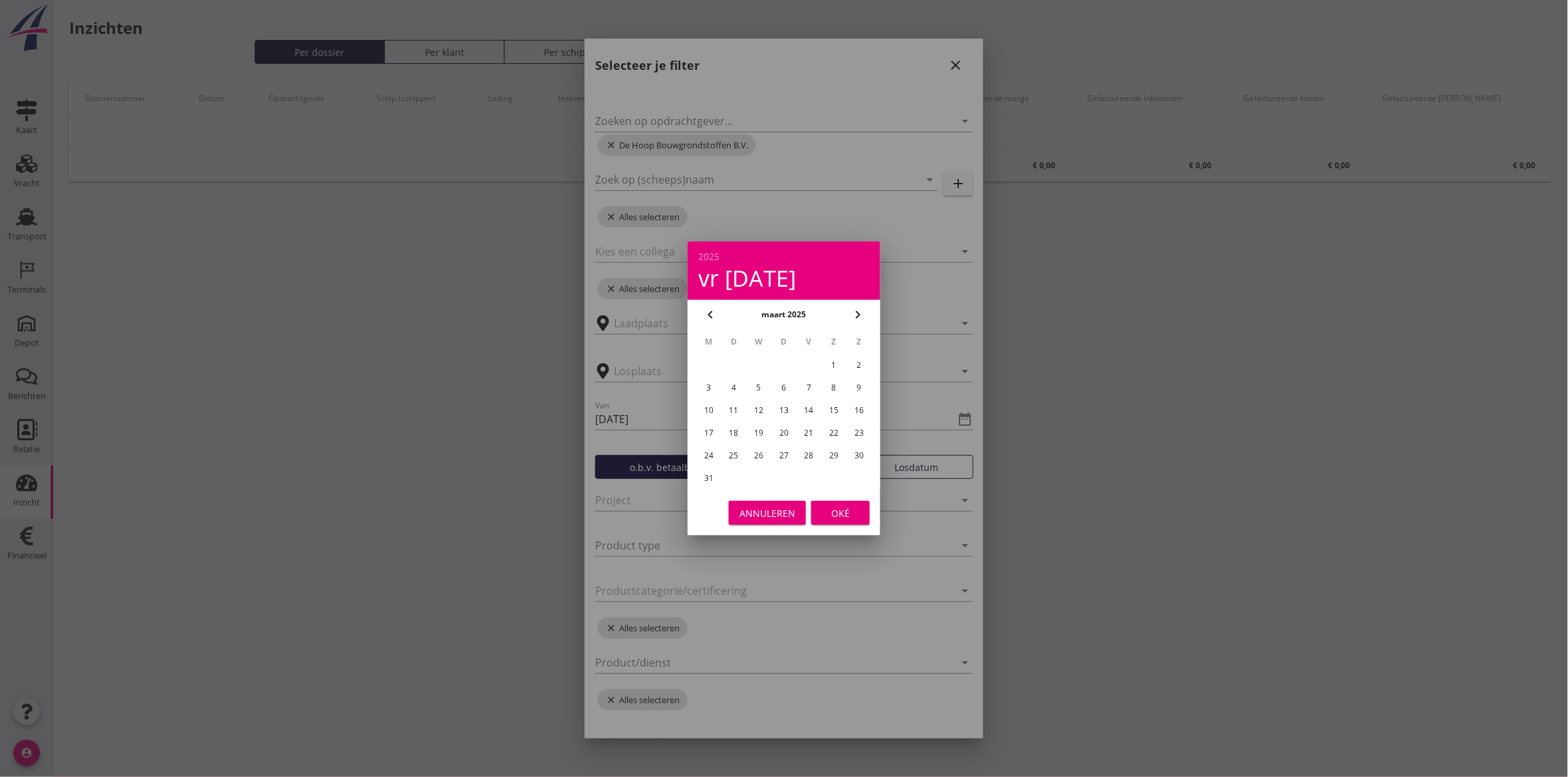
click at [706, 318] on icon "chevron_left" at bounding box center [710, 315] width 16 height 16
click at [762, 365] on div "1" at bounding box center [758, 365] width 21 height 21
type input "[DATE]"
click at [841, 509] on div "Oké" at bounding box center [840, 513] width 37 height 14
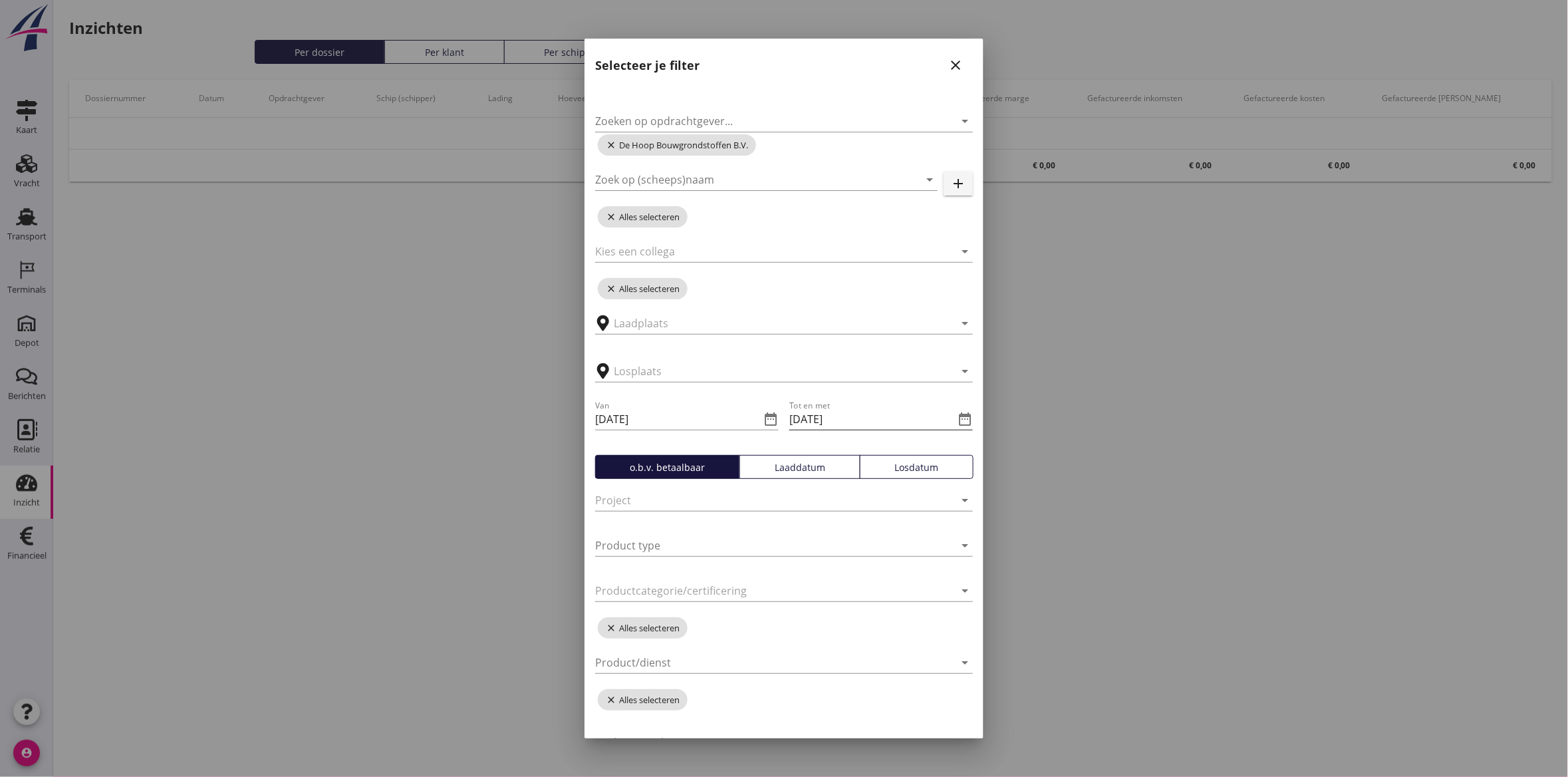
click at [957, 417] on icon "date_range" at bounding box center [965, 419] width 16 height 16
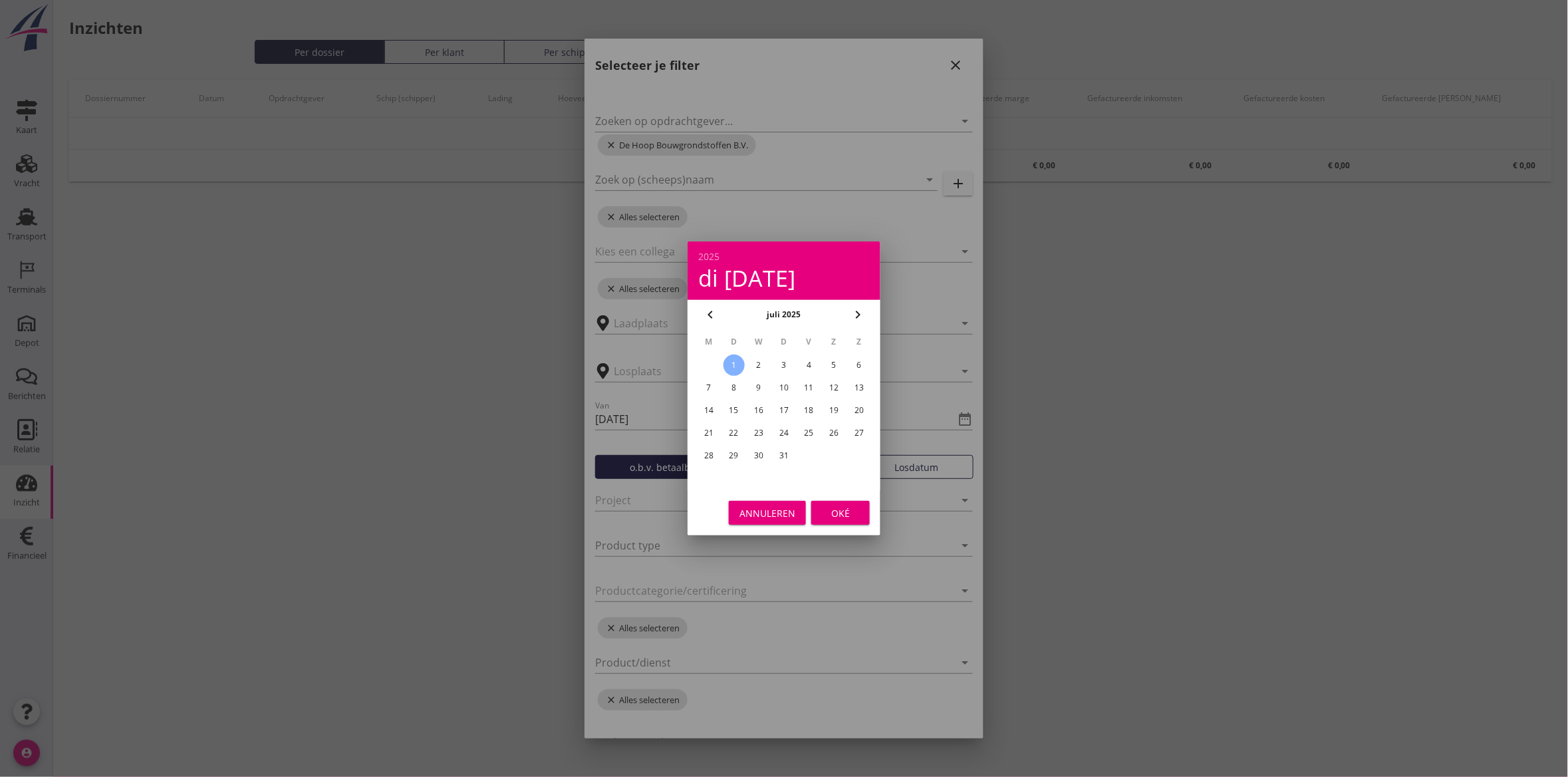
click at [735, 360] on div "1" at bounding box center [733, 365] width 21 height 21
click at [838, 510] on div "Oké" at bounding box center [840, 513] width 37 height 14
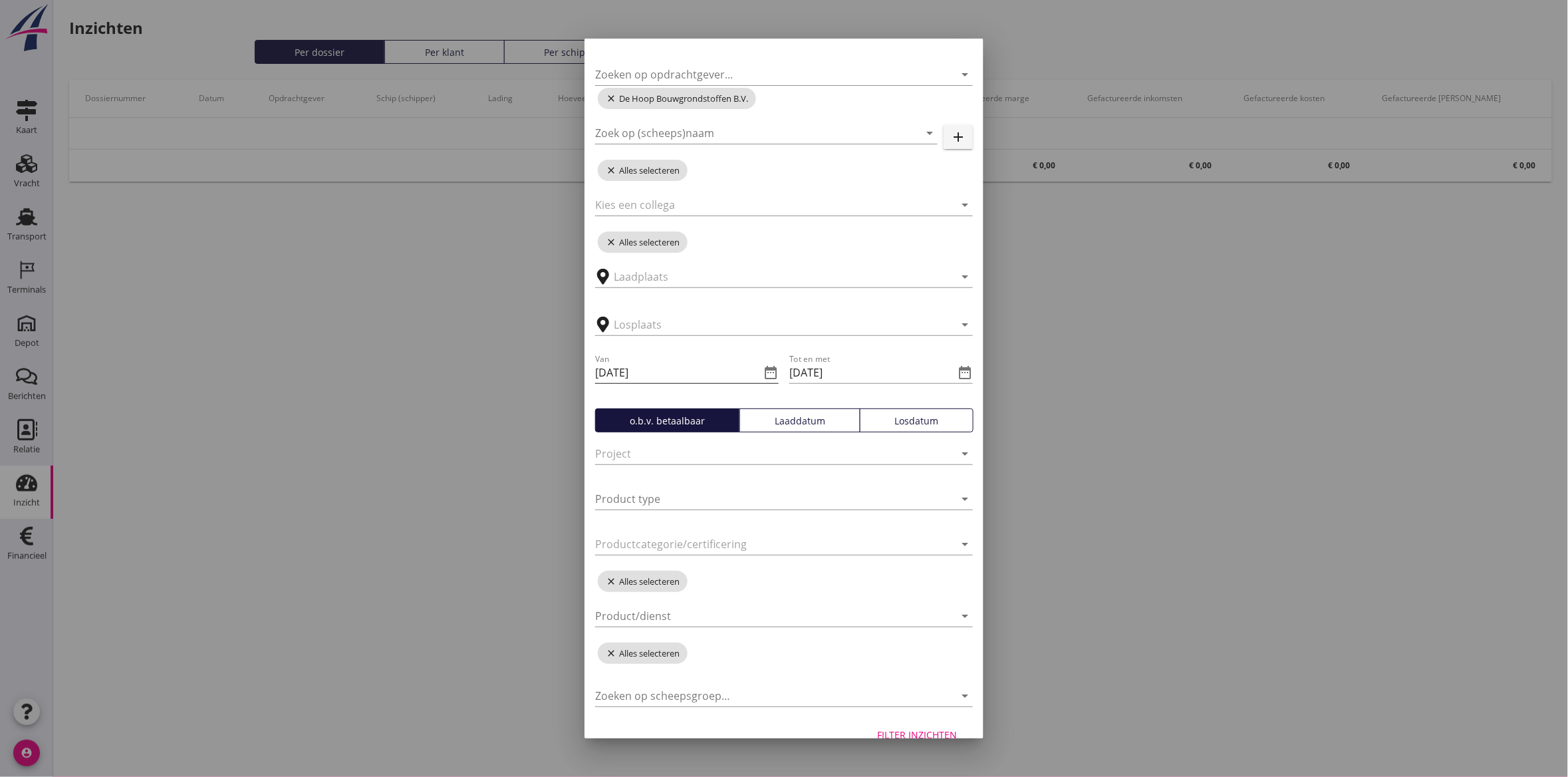
scroll to position [70, 0]
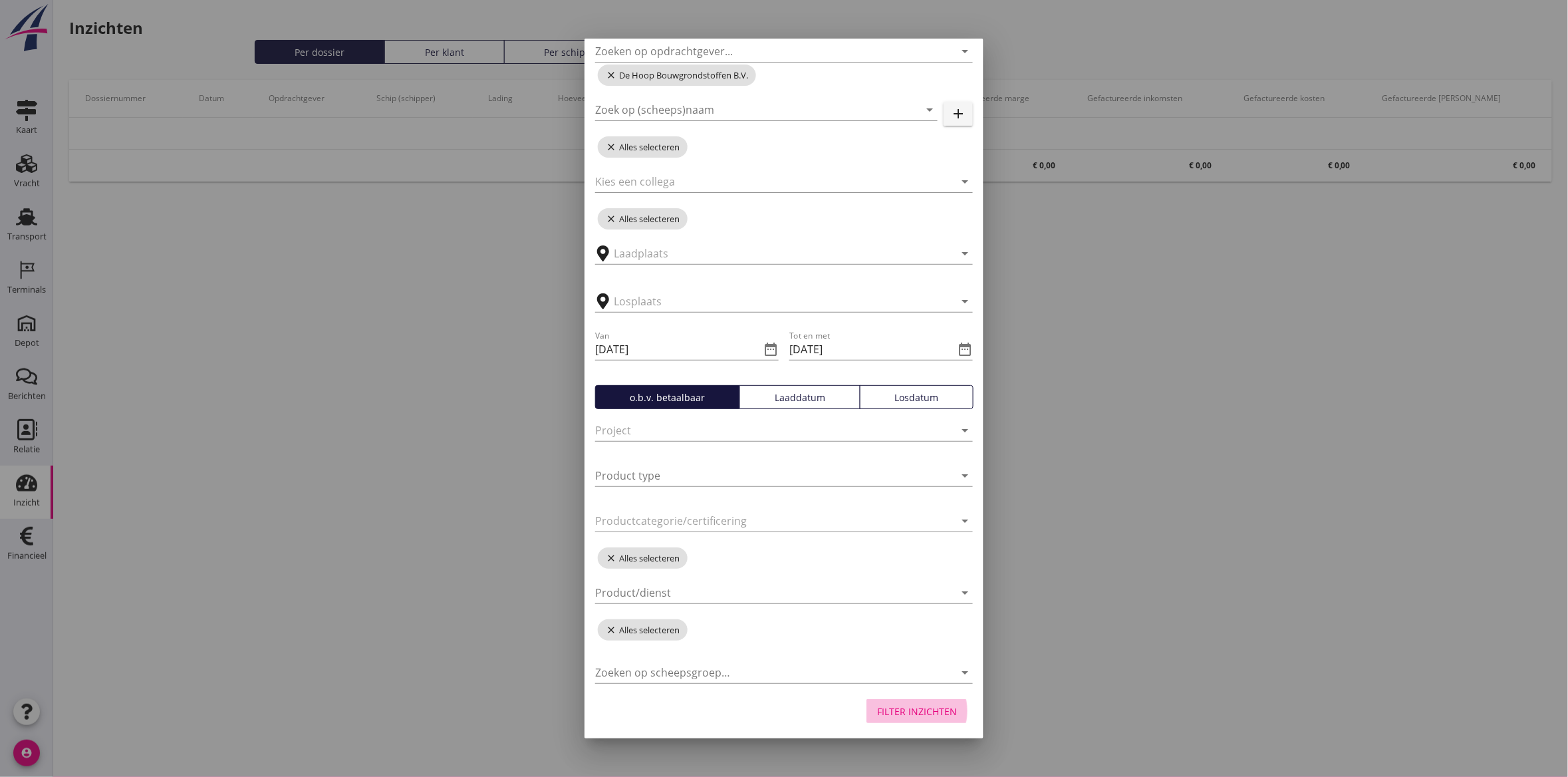
click at [889, 702] on button "Filter inzichten" at bounding box center [917, 710] width 101 height 24
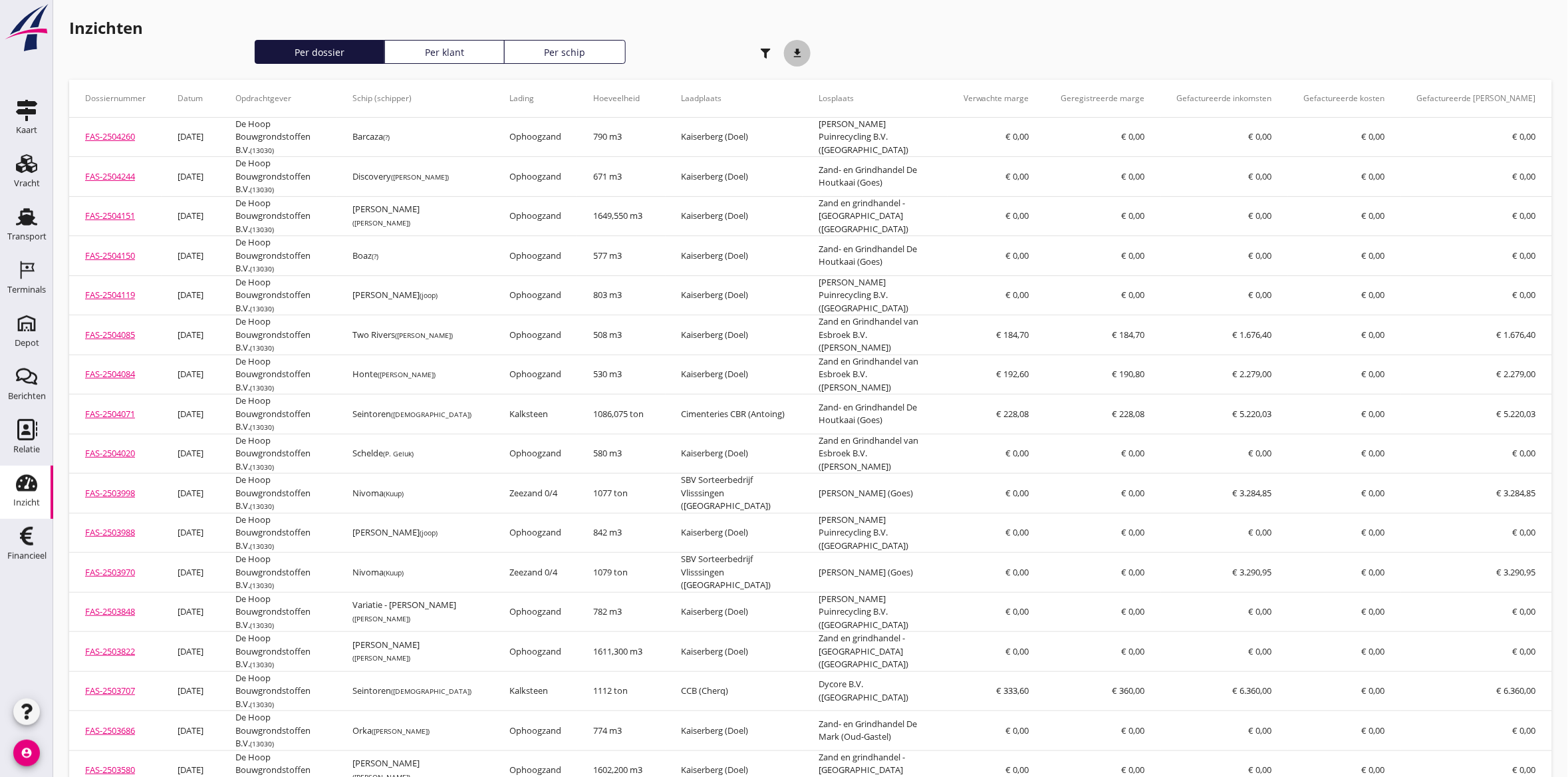
click at [801, 54] on icon "download" at bounding box center [797, 53] width 27 height 27
click at [799, 48] on icon "download" at bounding box center [797, 53] width 27 height 27
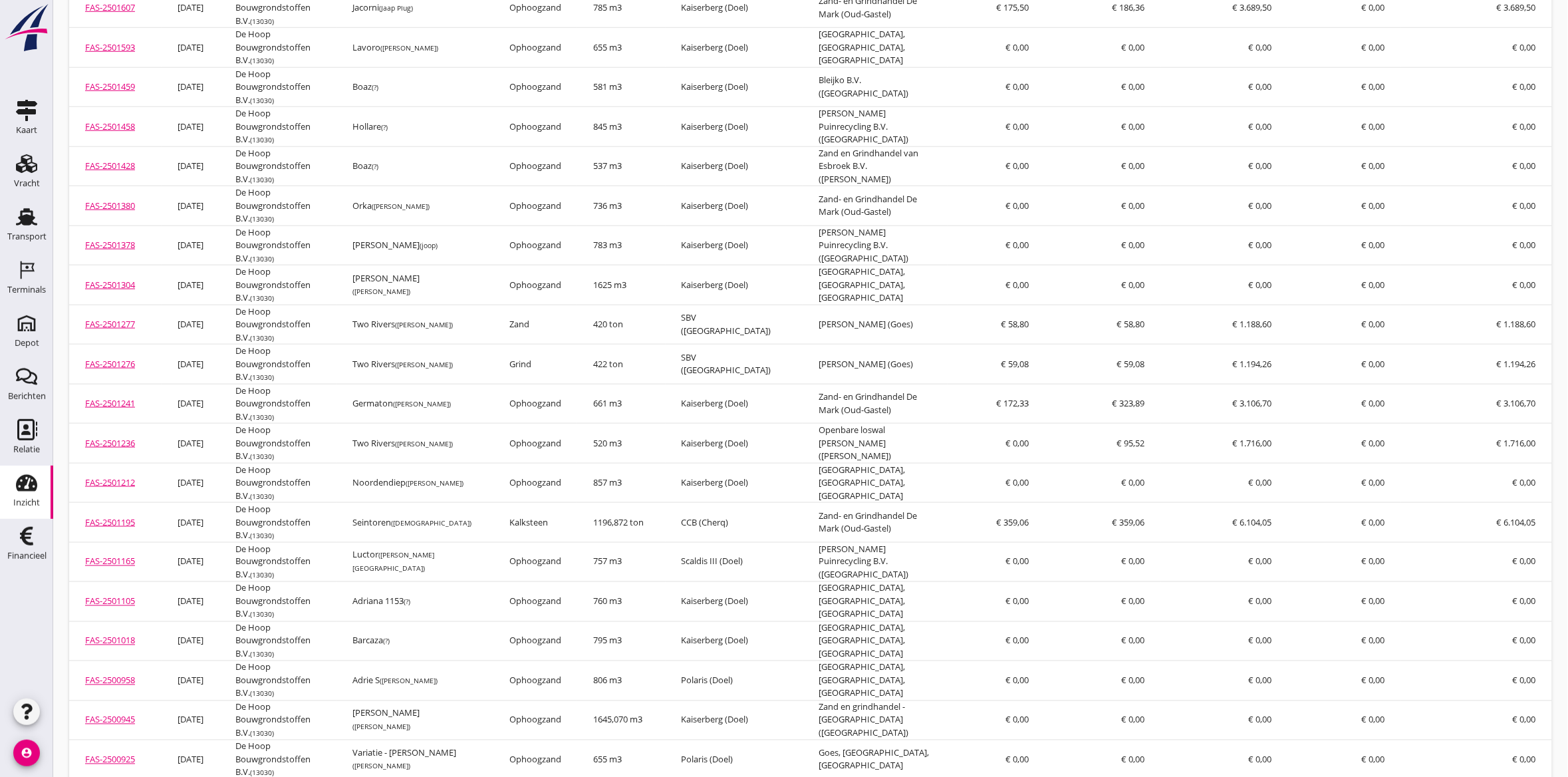
scroll to position [2670, 0]
